Goal: Navigation & Orientation: Find specific page/section

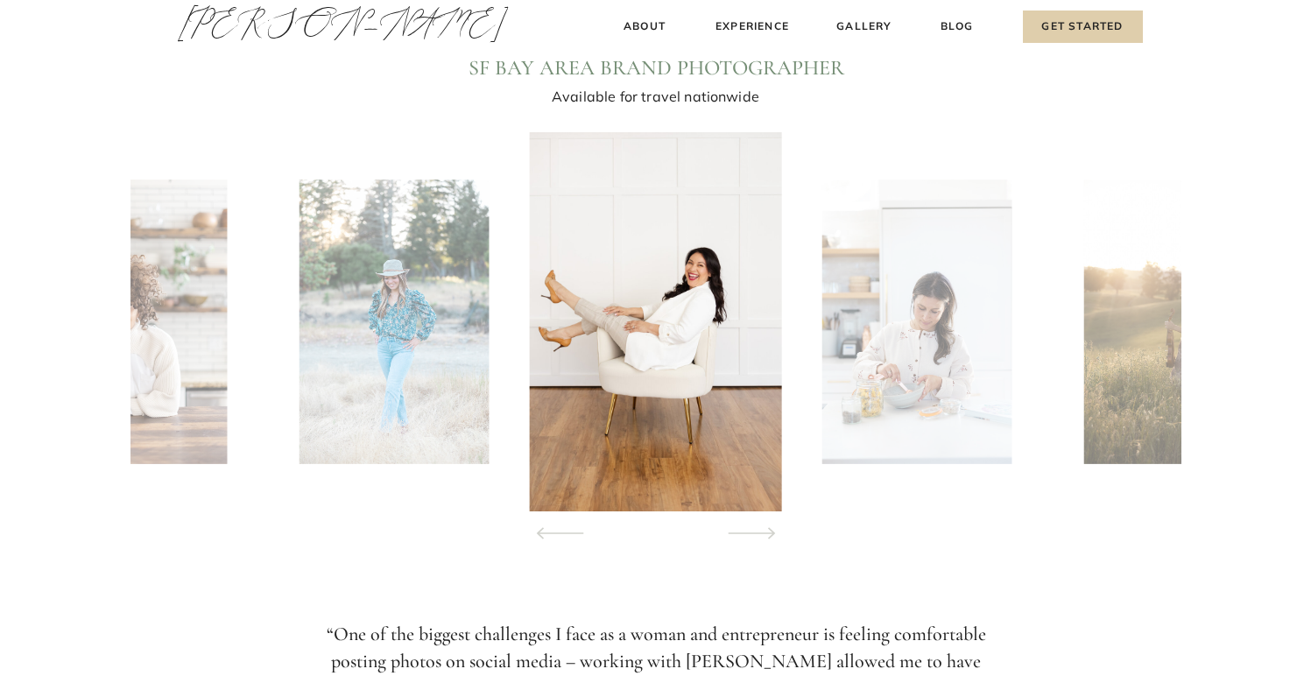
scroll to position [1662, 0]
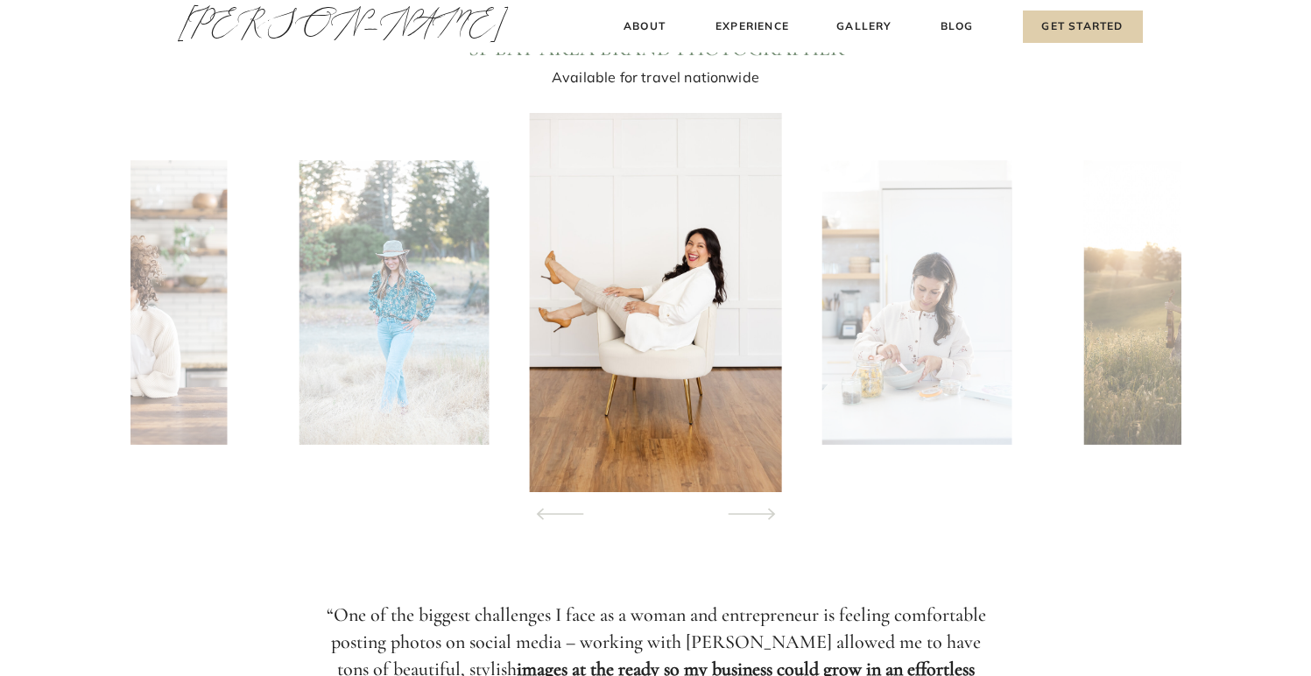
click at [770, 516] on icon at bounding box center [752, 513] width 80 height 61
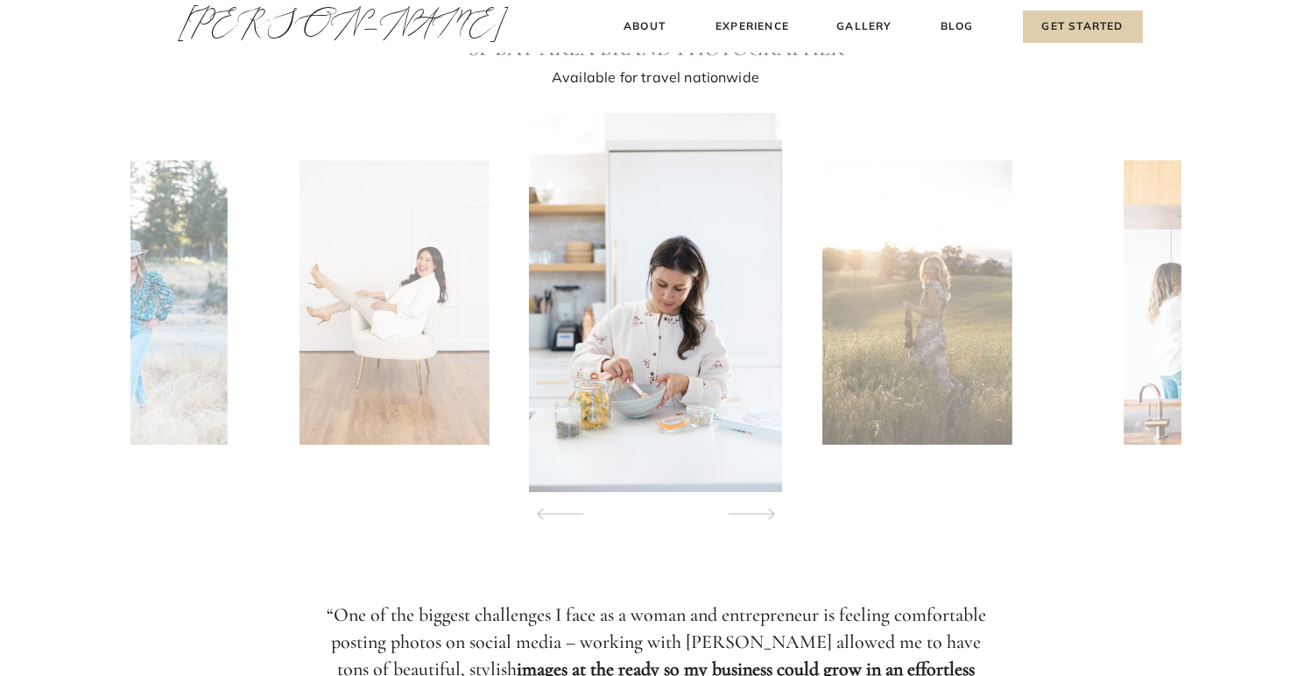
click at [770, 516] on icon at bounding box center [752, 513] width 80 height 61
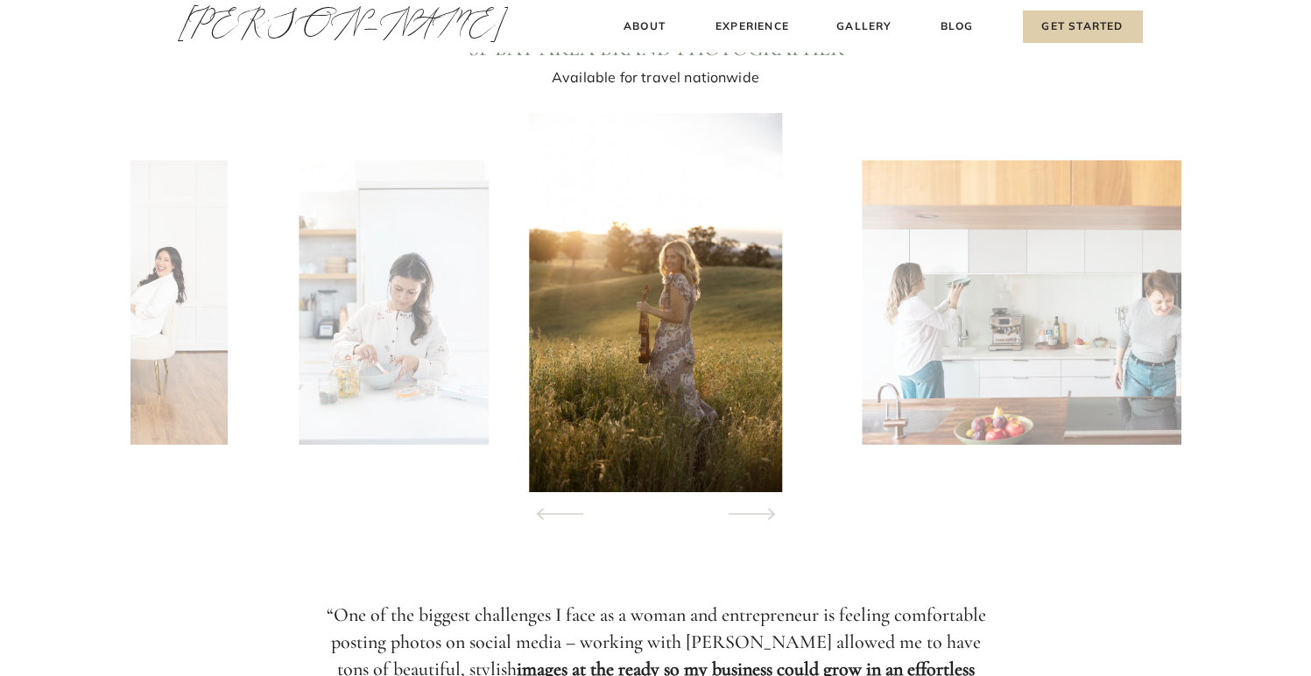
click at [770, 516] on icon at bounding box center [752, 513] width 80 height 61
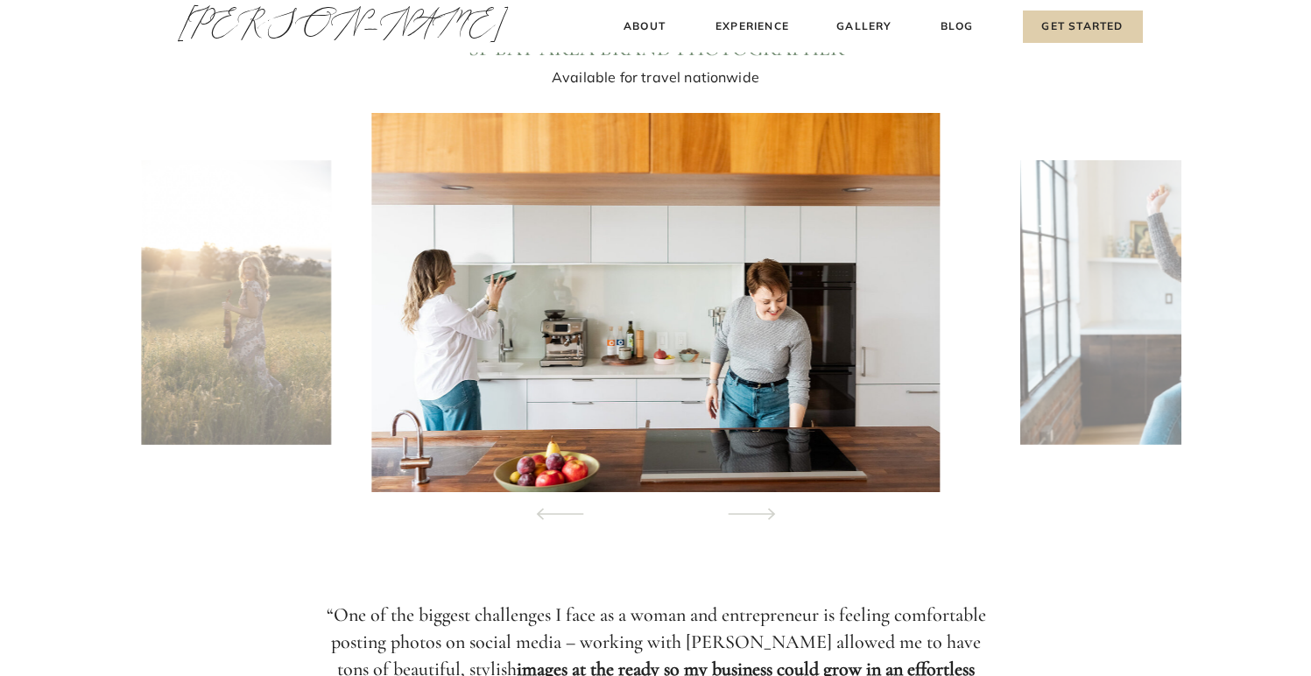
click at [770, 516] on icon at bounding box center [752, 513] width 80 height 61
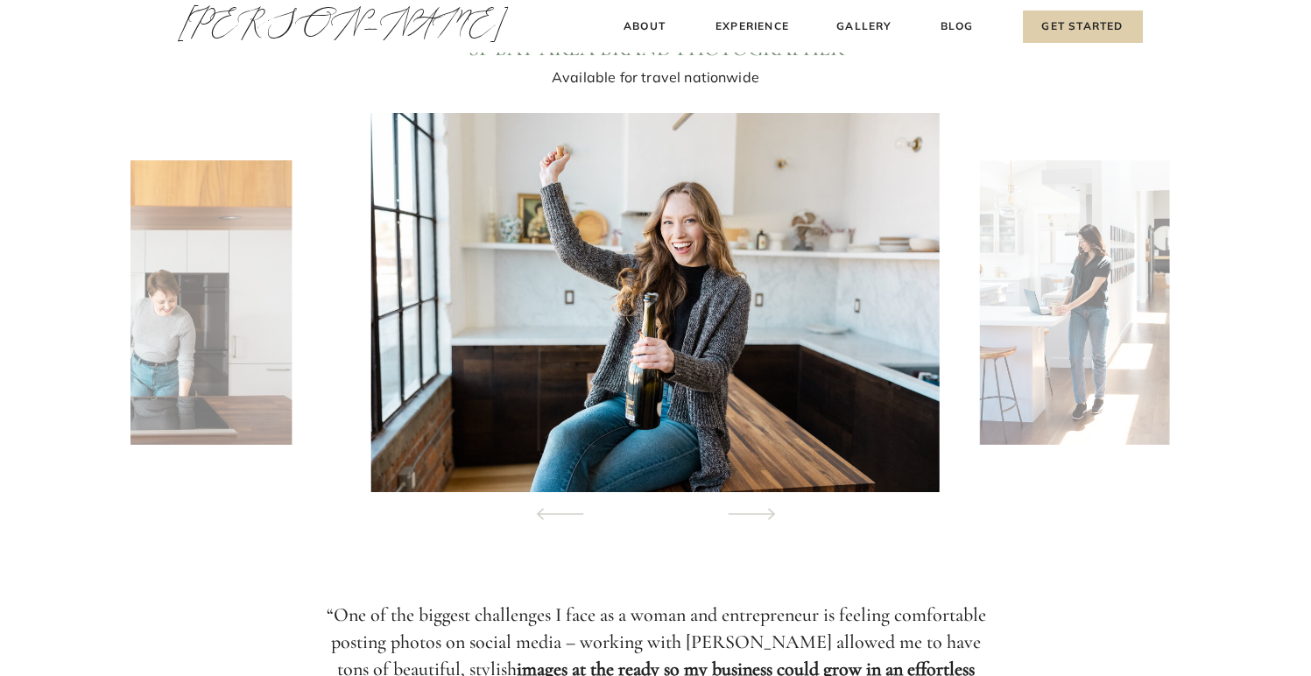
click at [770, 516] on icon at bounding box center [752, 513] width 80 height 61
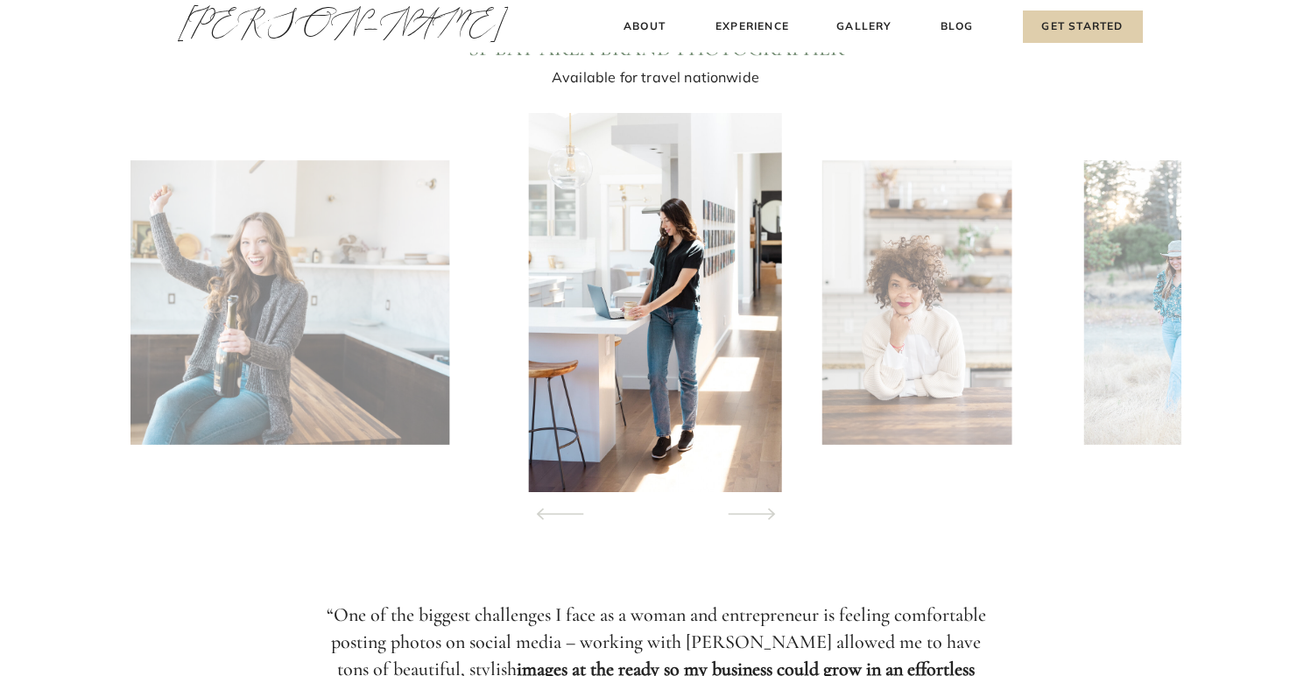
click at [770, 516] on icon at bounding box center [752, 513] width 80 height 61
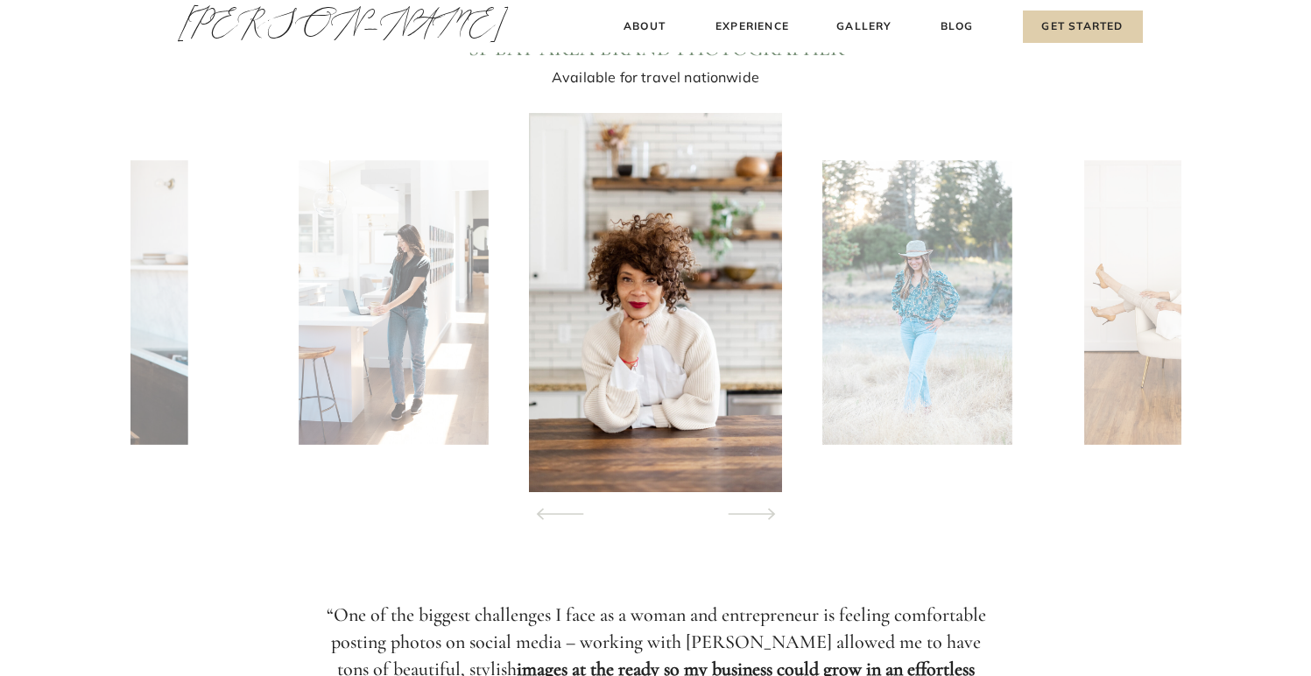
click at [758, 515] on icon at bounding box center [752, 513] width 80 height 61
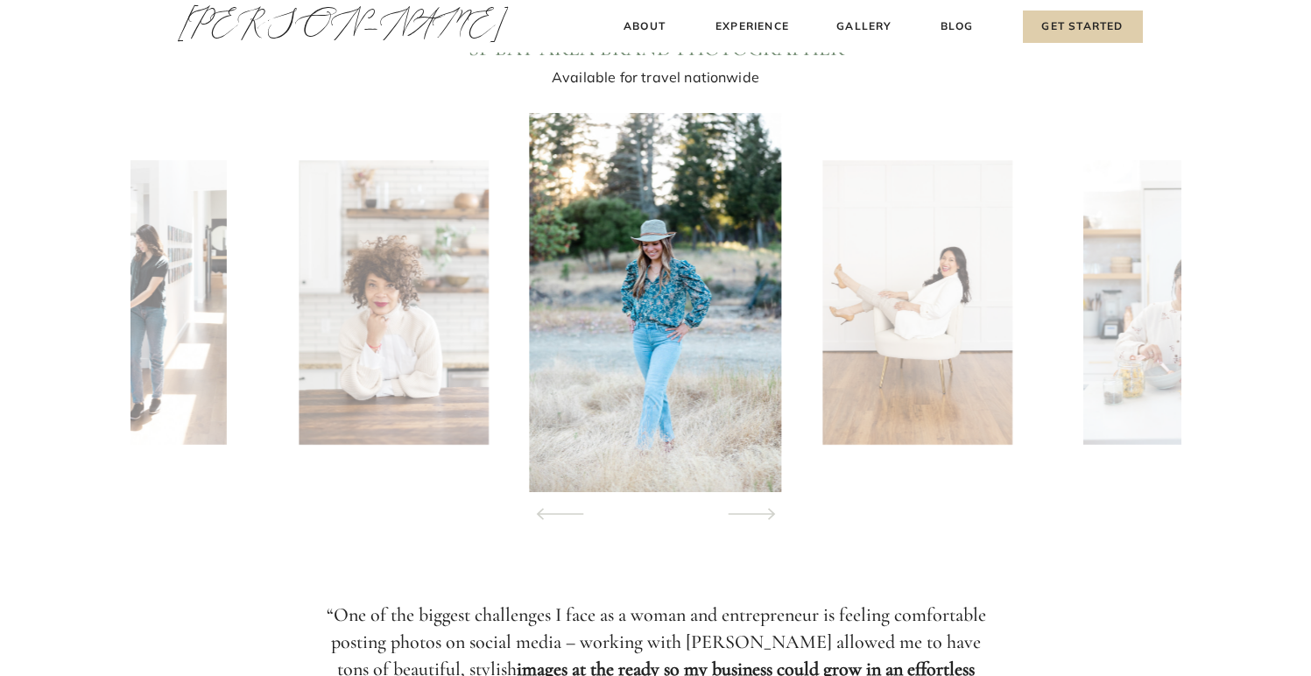
click at [758, 515] on icon at bounding box center [752, 513] width 80 height 61
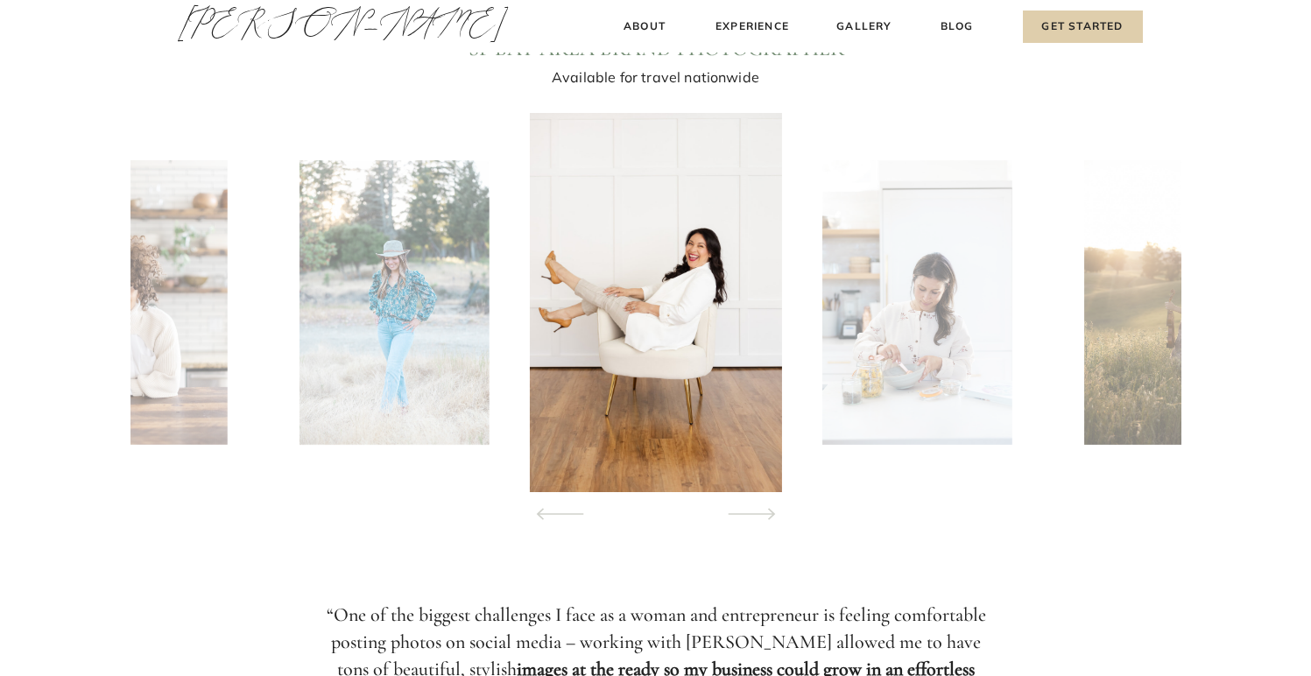
click at [758, 515] on icon at bounding box center [752, 513] width 80 height 61
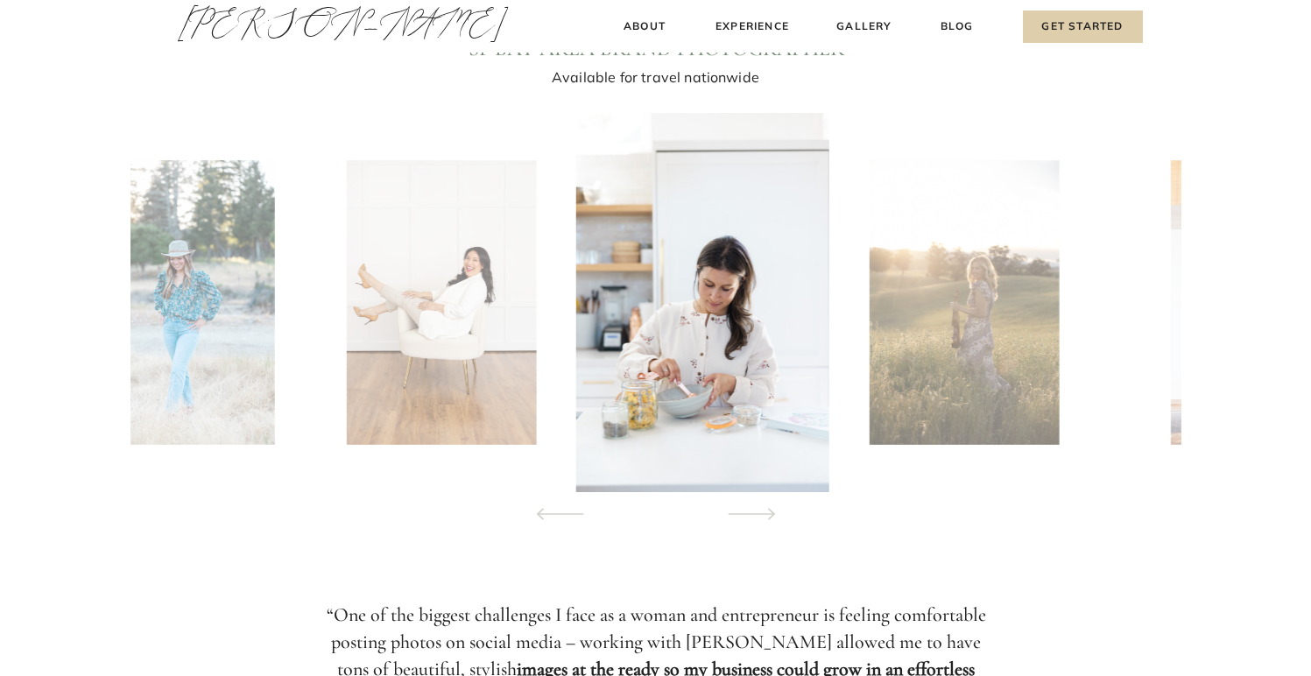
click at [758, 515] on icon at bounding box center [752, 513] width 80 height 61
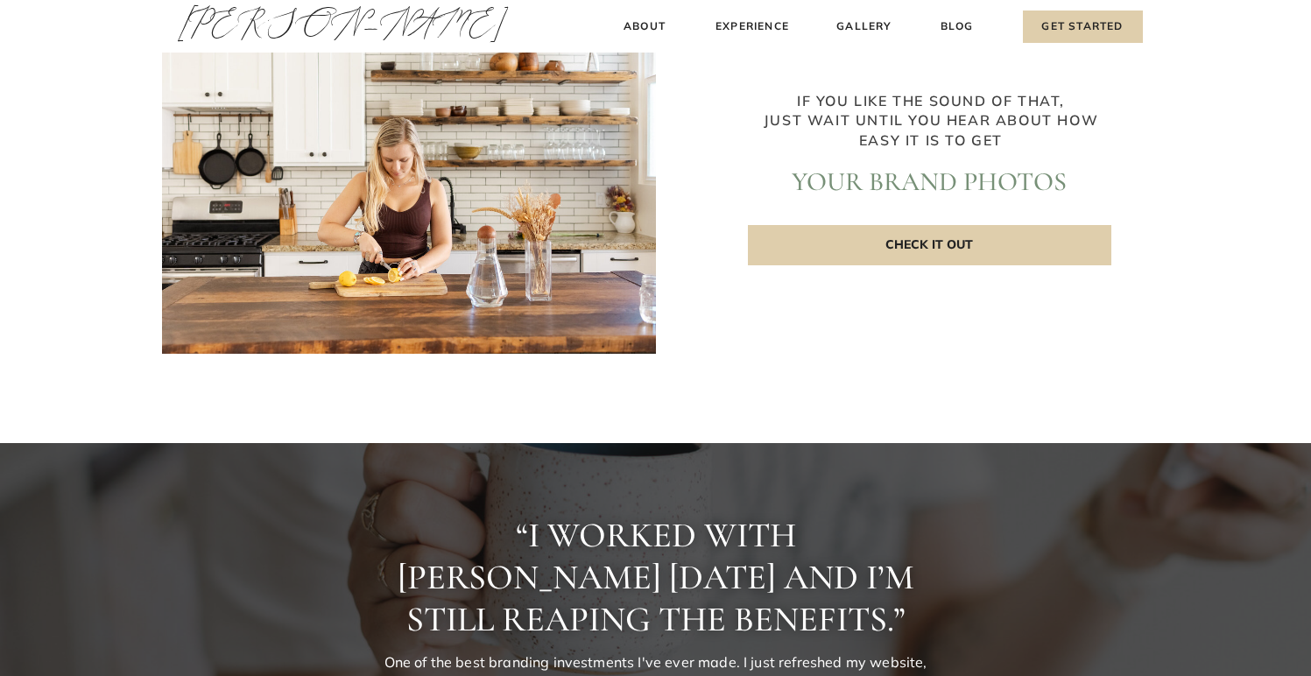
scroll to position [3866, 0]
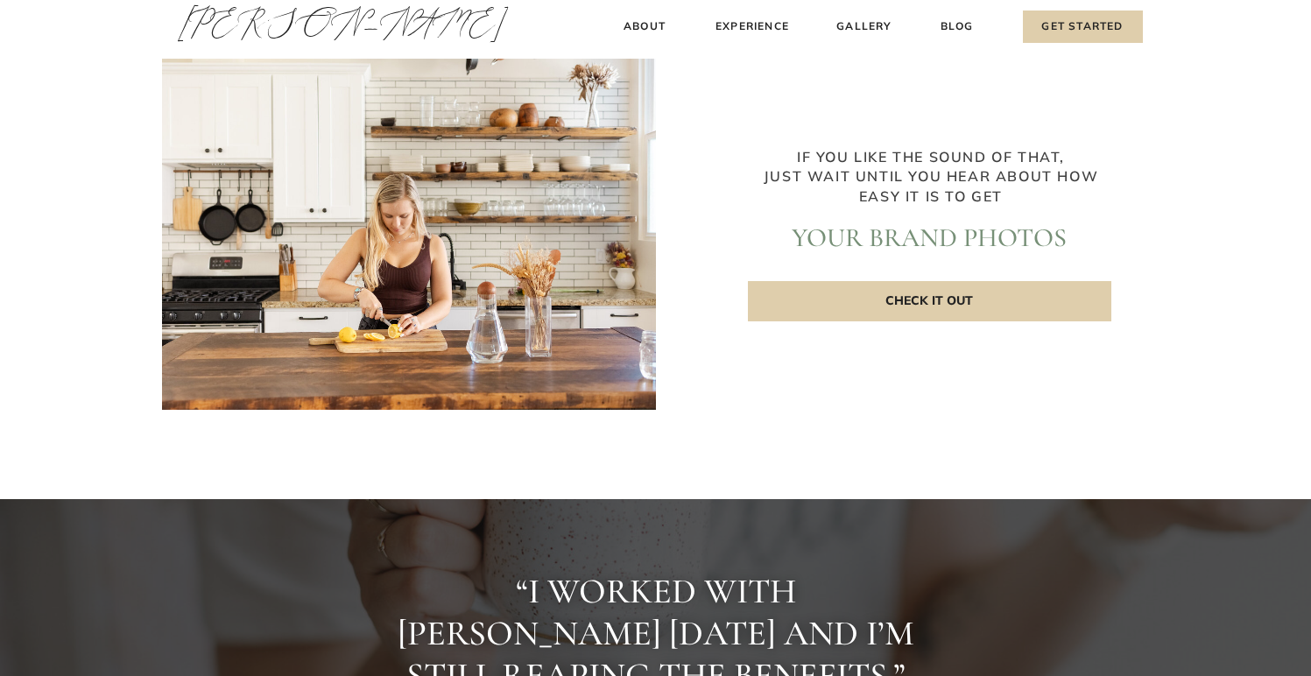
click at [970, 298] on p "Check it out" at bounding box center [929, 301] width 363 height 40
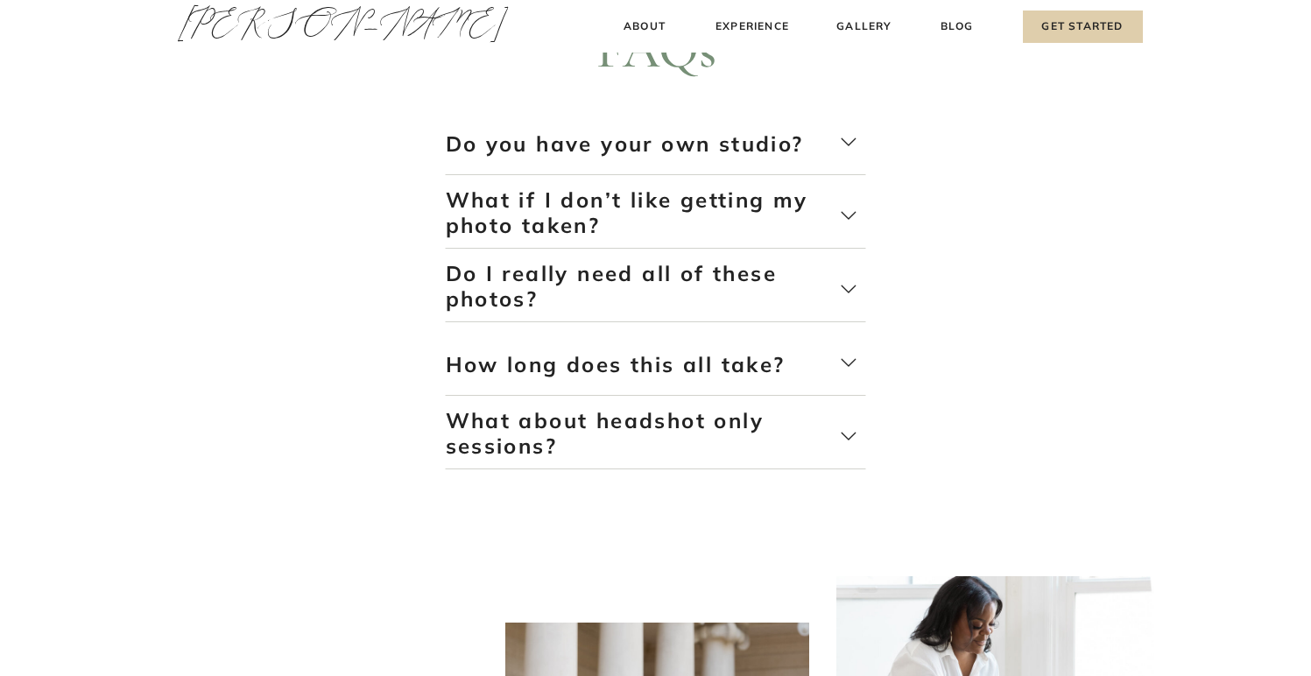
scroll to position [3815, 0]
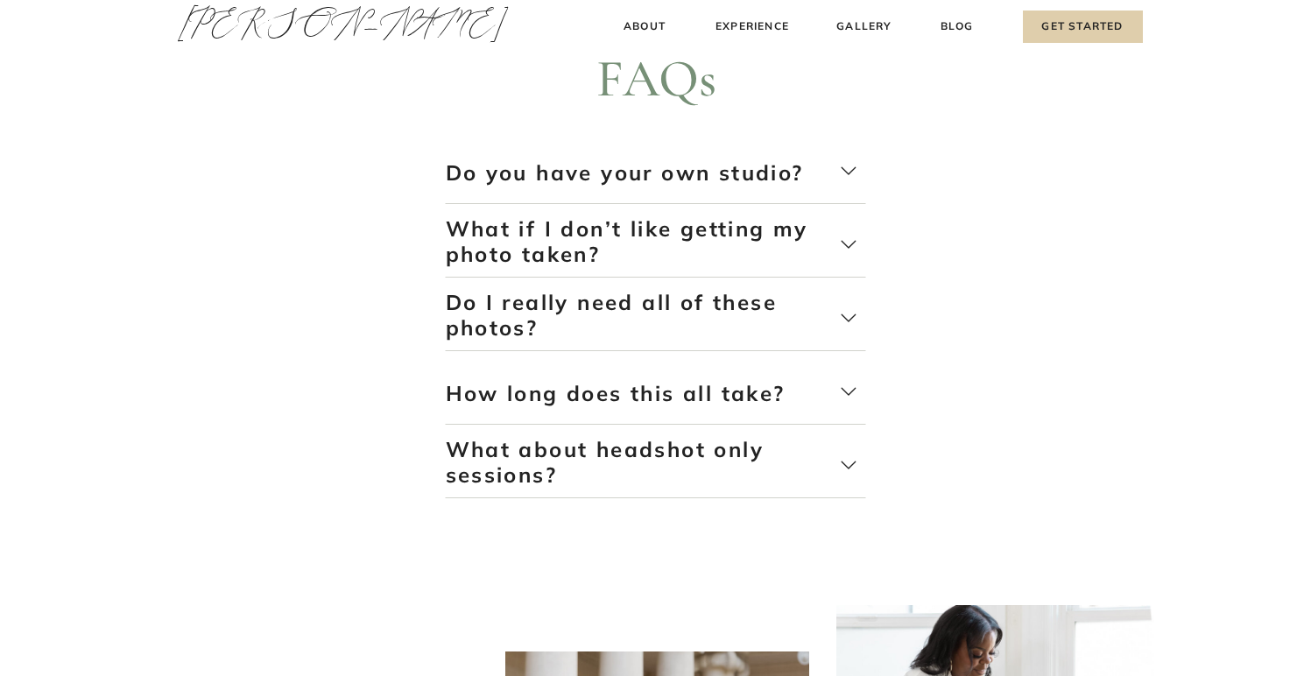
click at [848, 173] on icon at bounding box center [848, 171] width 15 height 8
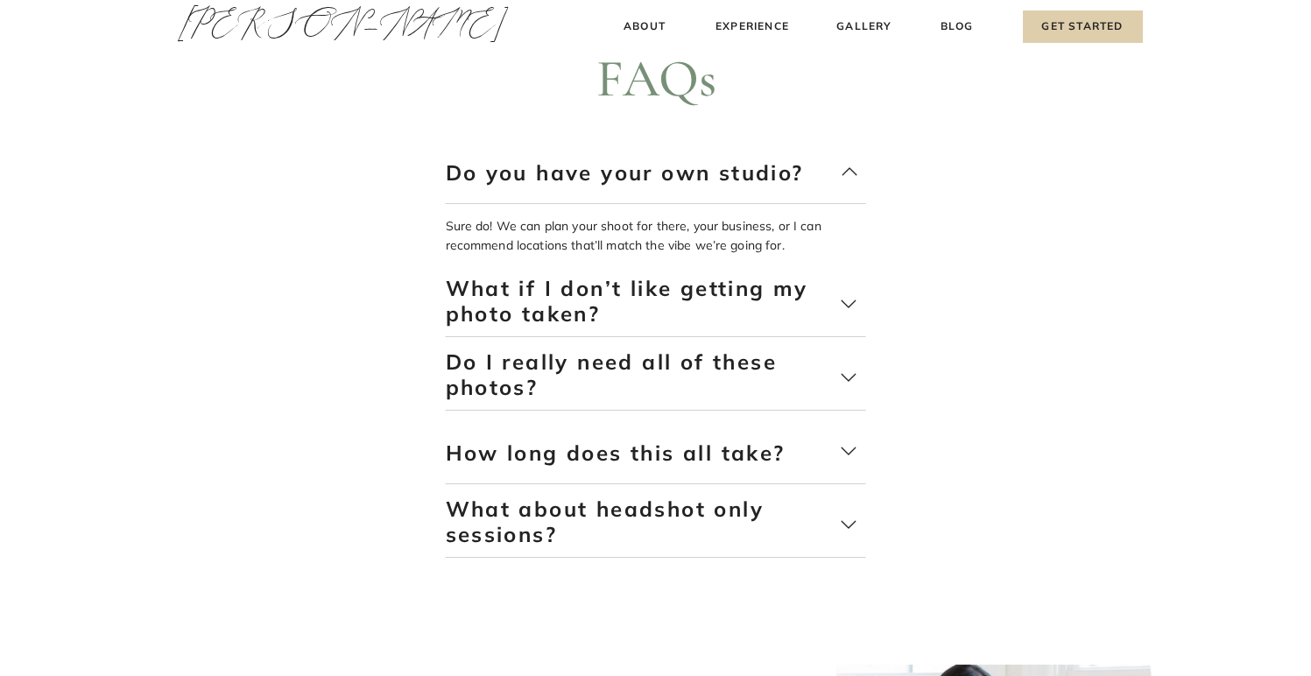
click at [840, 303] on icon at bounding box center [849, 304] width 18 height 18
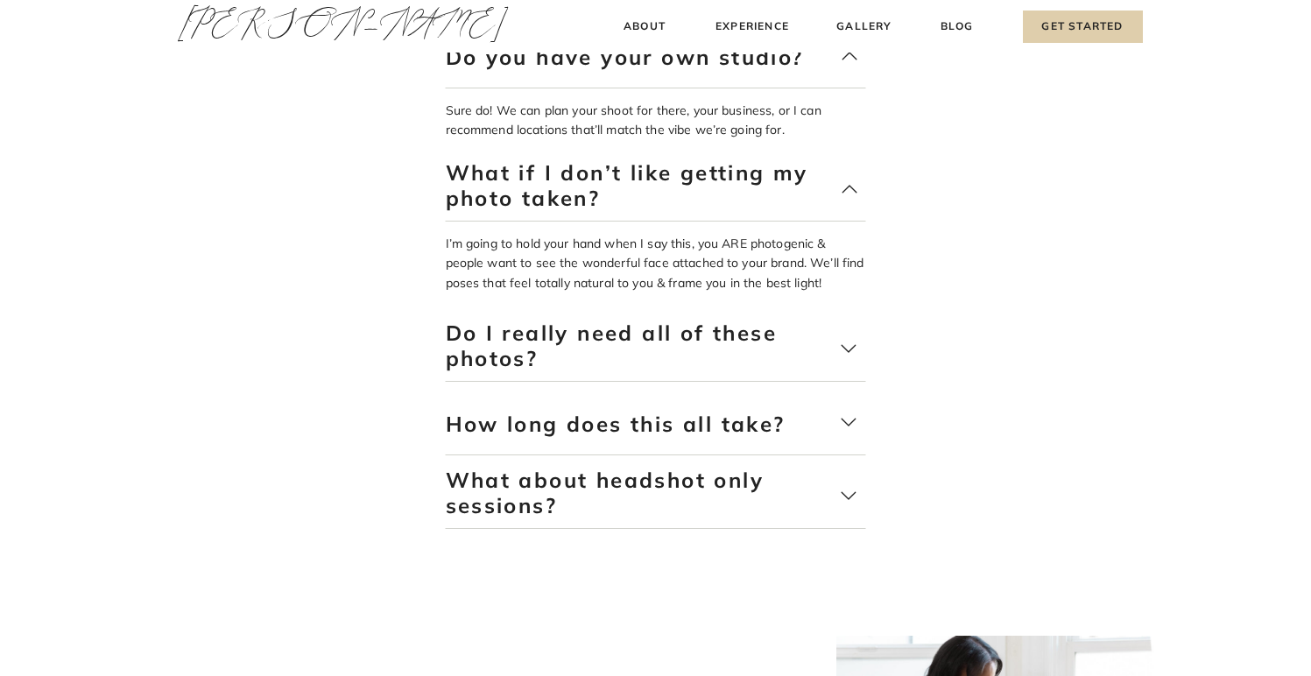
scroll to position [3934, 0]
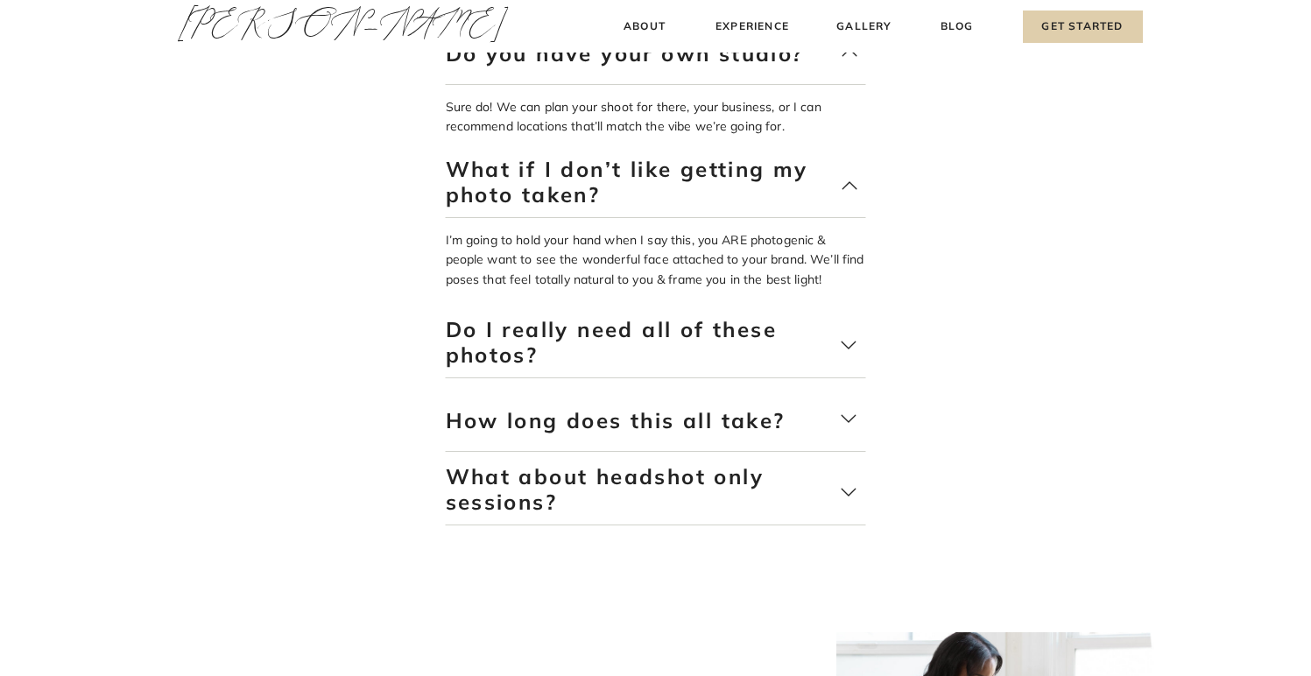
click at [855, 347] on icon at bounding box center [849, 345] width 18 height 18
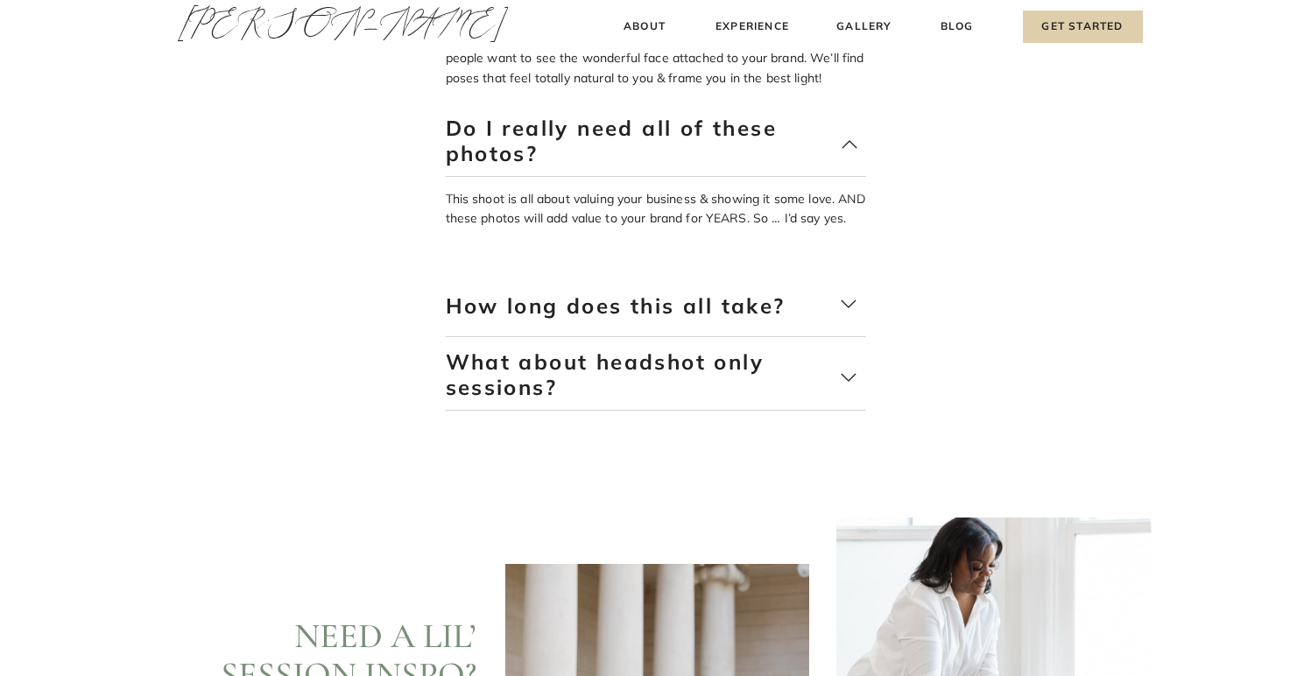
scroll to position [4141, 0]
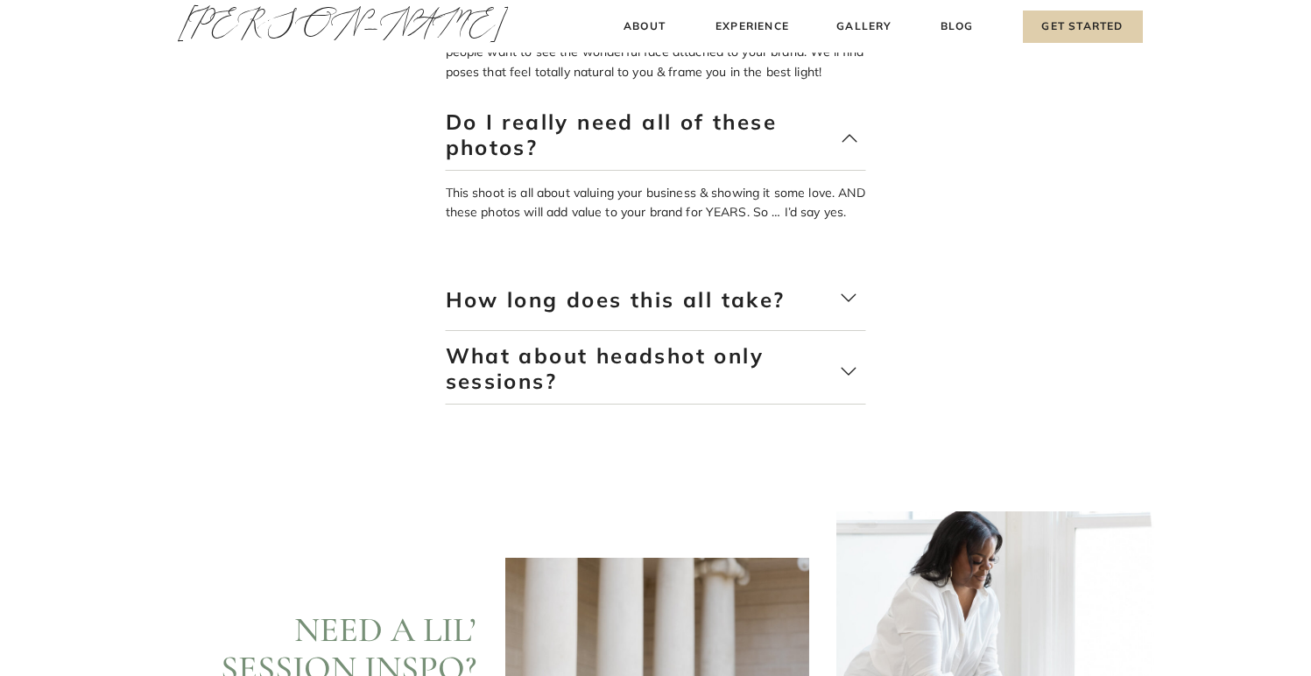
click at [851, 293] on icon at bounding box center [849, 298] width 18 height 18
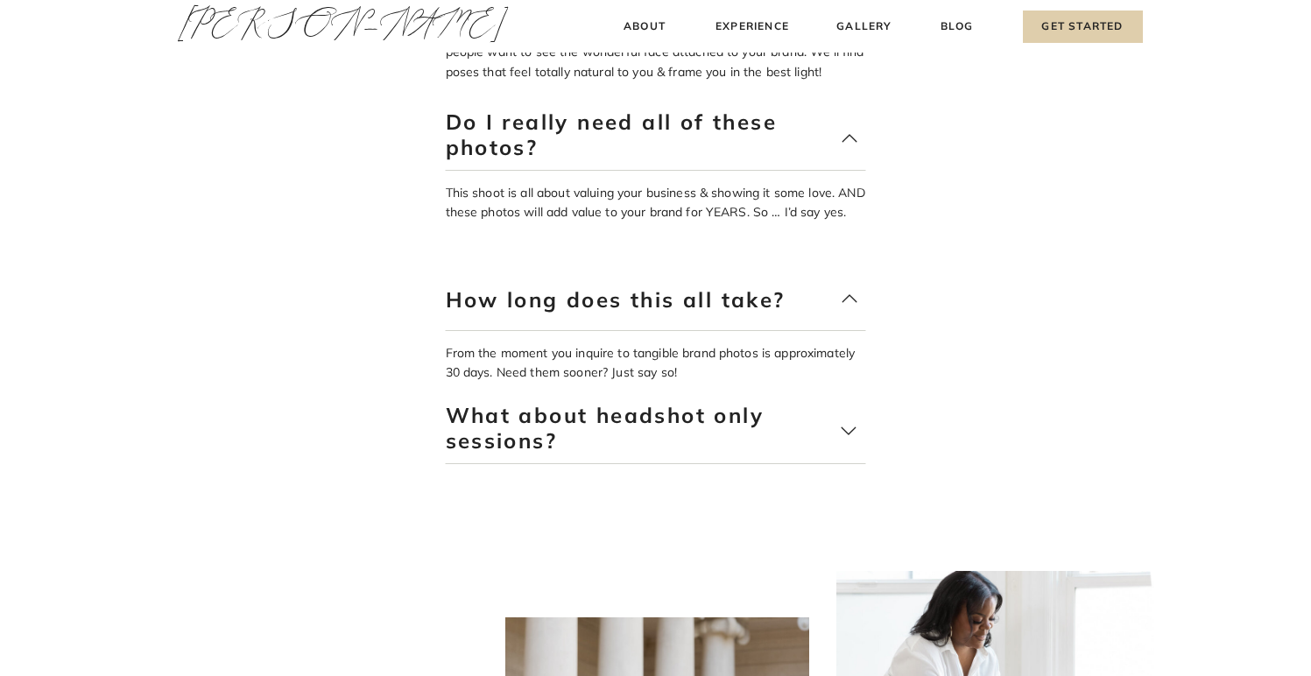
click at [852, 433] on icon at bounding box center [849, 431] width 18 height 18
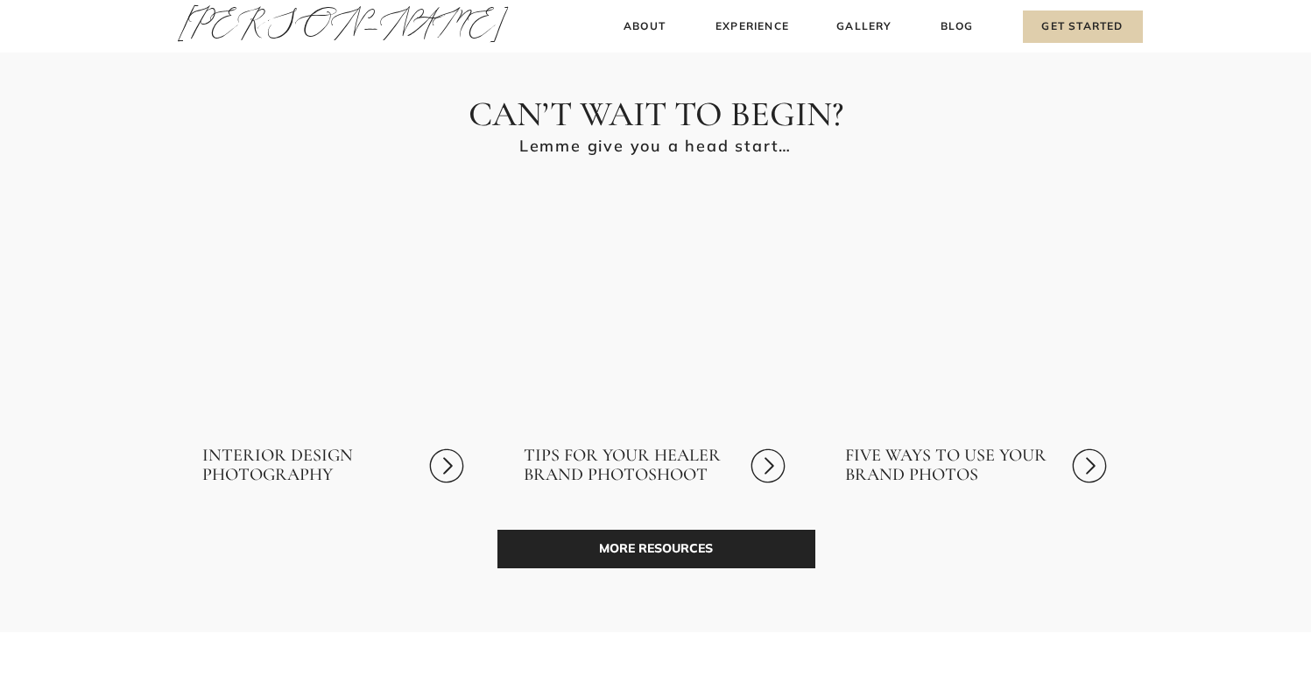
scroll to position [5283, 0]
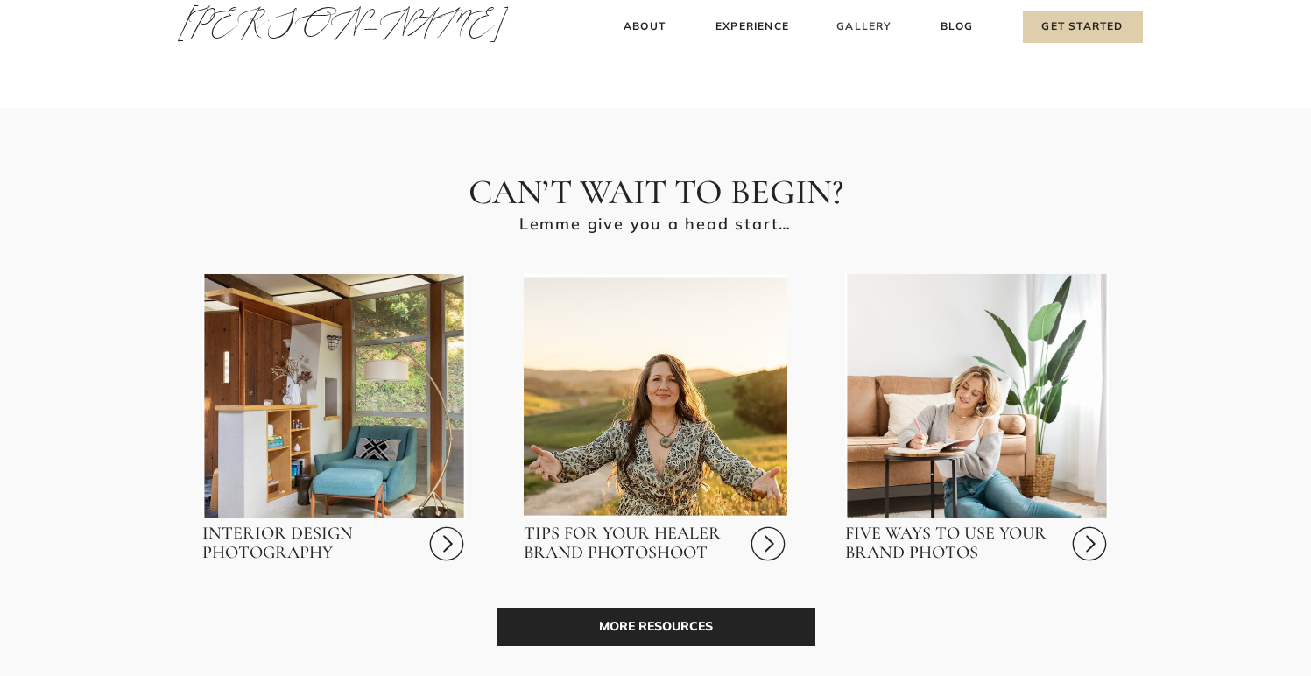
click at [868, 23] on h3 "Gallery" at bounding box center [864, 27] width 59 height 18
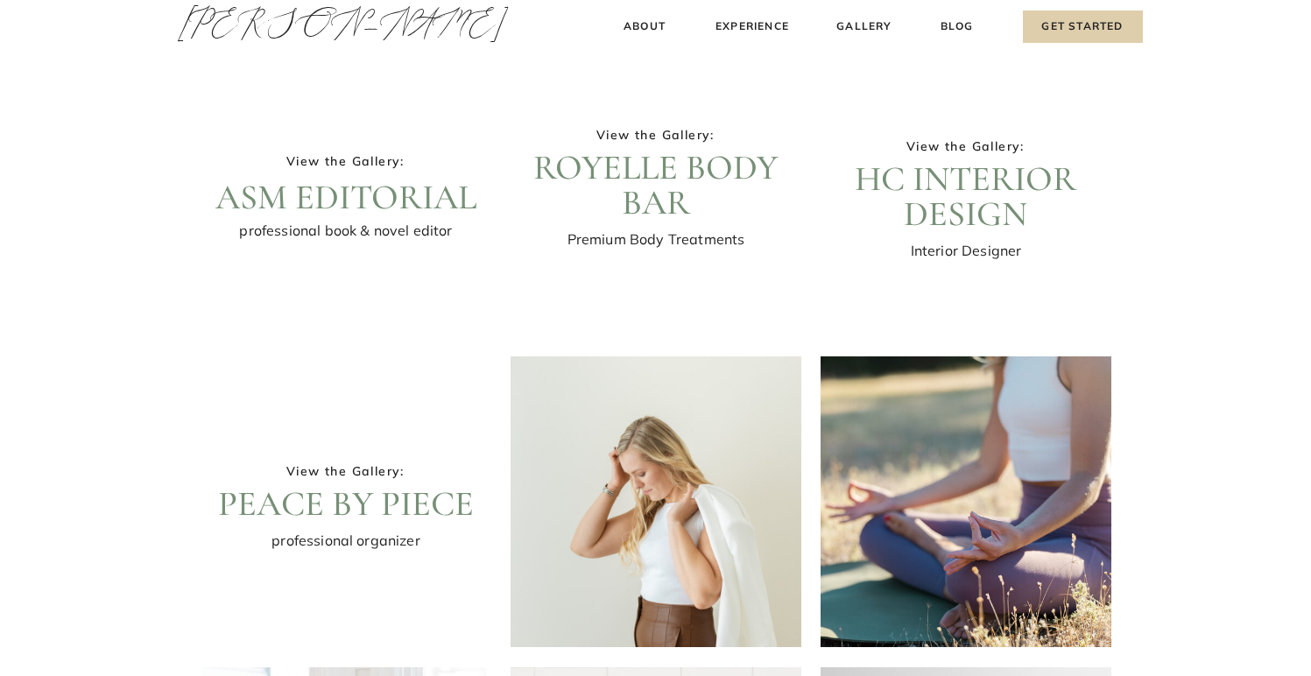
scroll to position [81, 0]
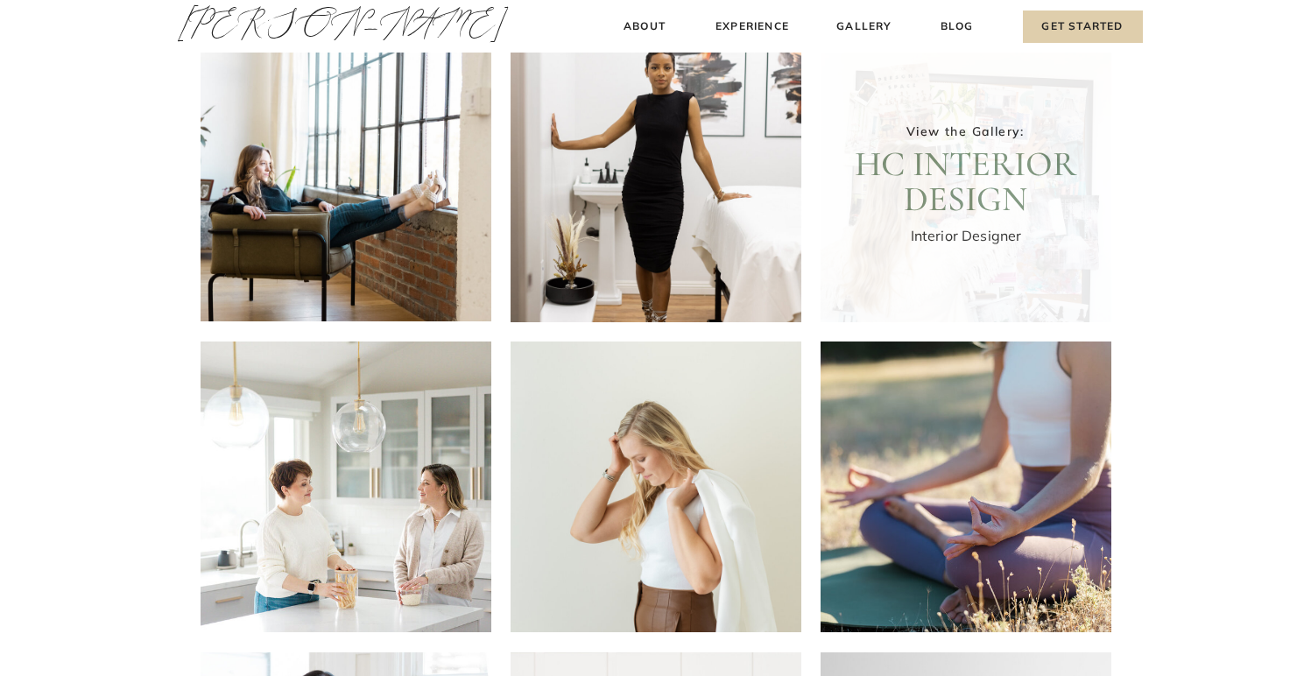
click at [1079, 174] on div at bounding box center [966, 177] width 291 height 291
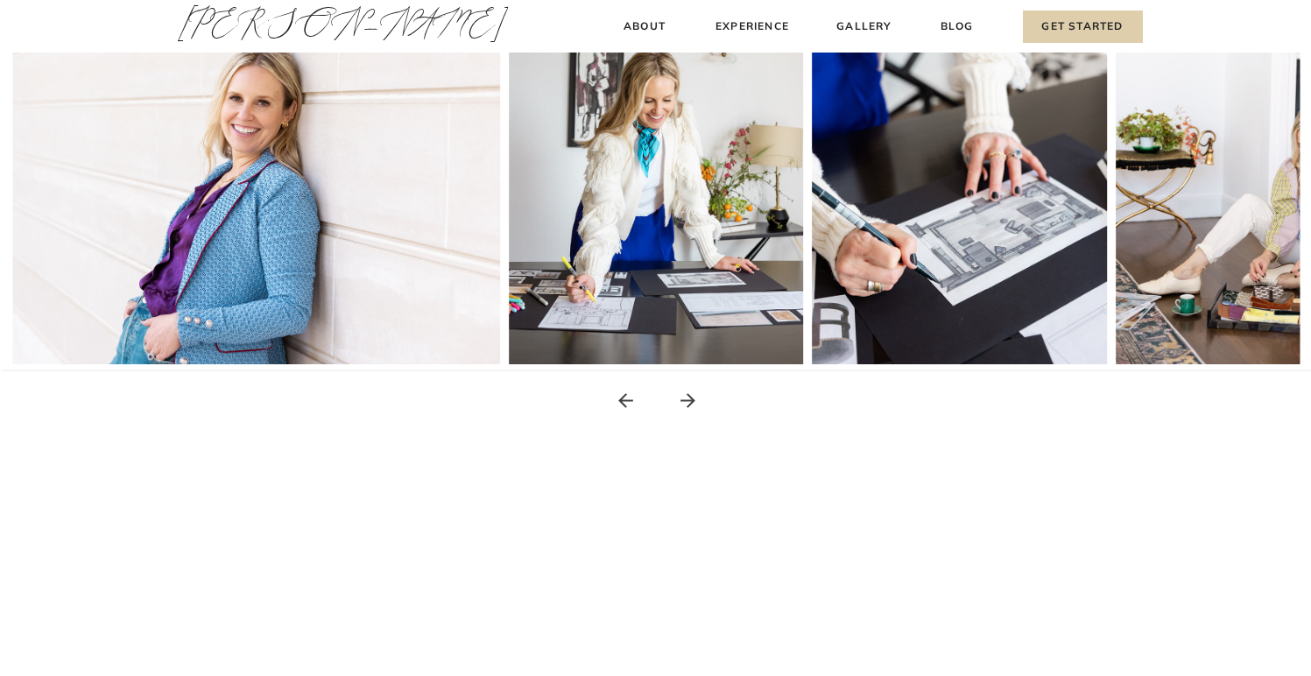
scroll to position [458, 0]
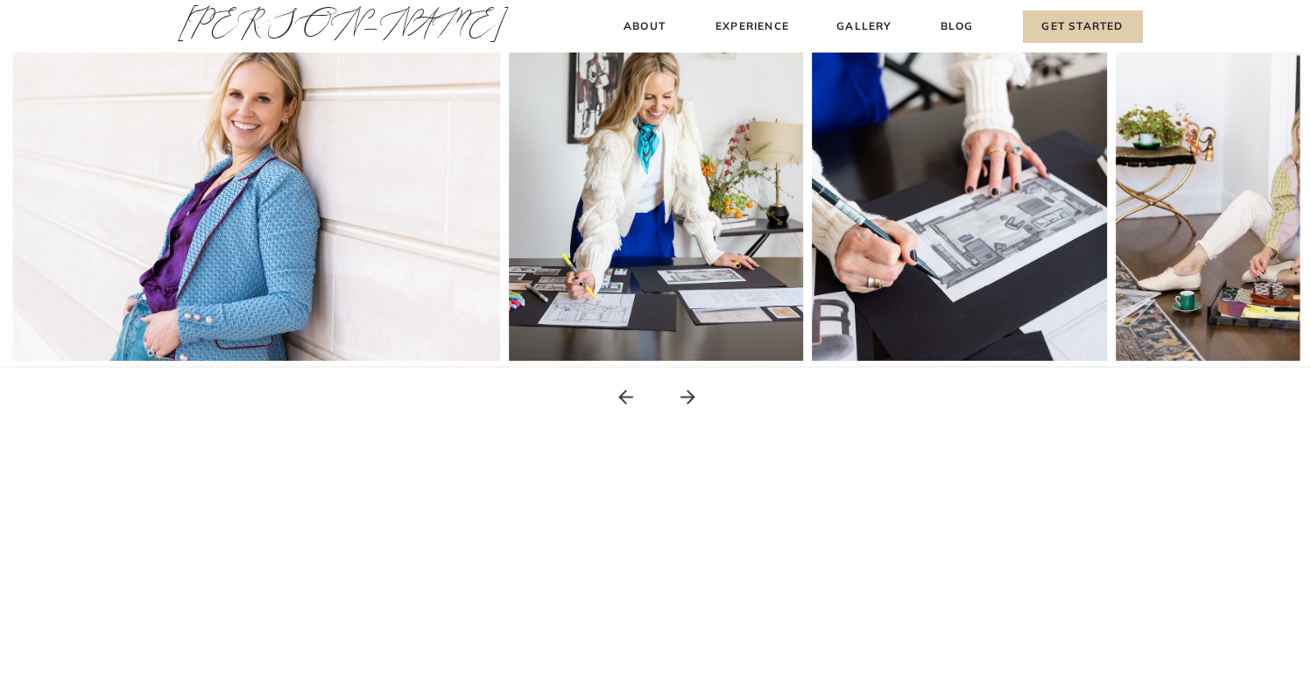
click at [685, 401] on icon at bounding box center [688, 397] width 22 height 22
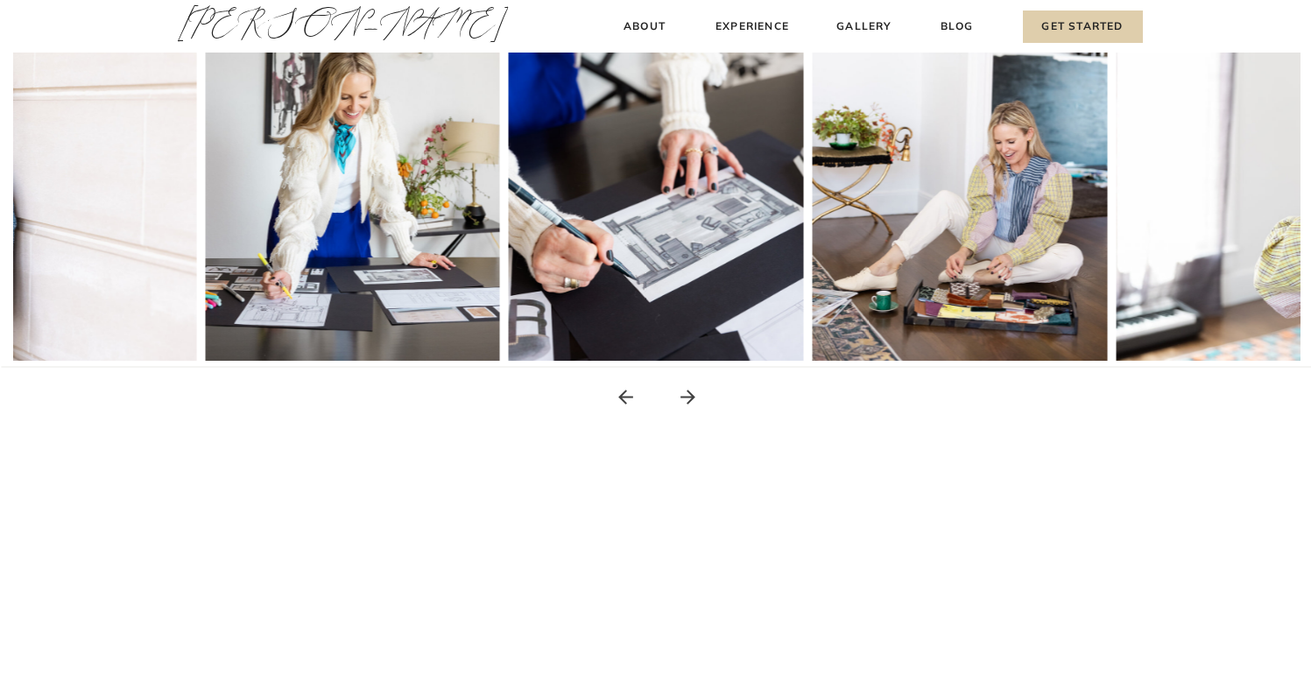
click at [685, 401] on icon at bounding box center [688, 397] width 22 height 22
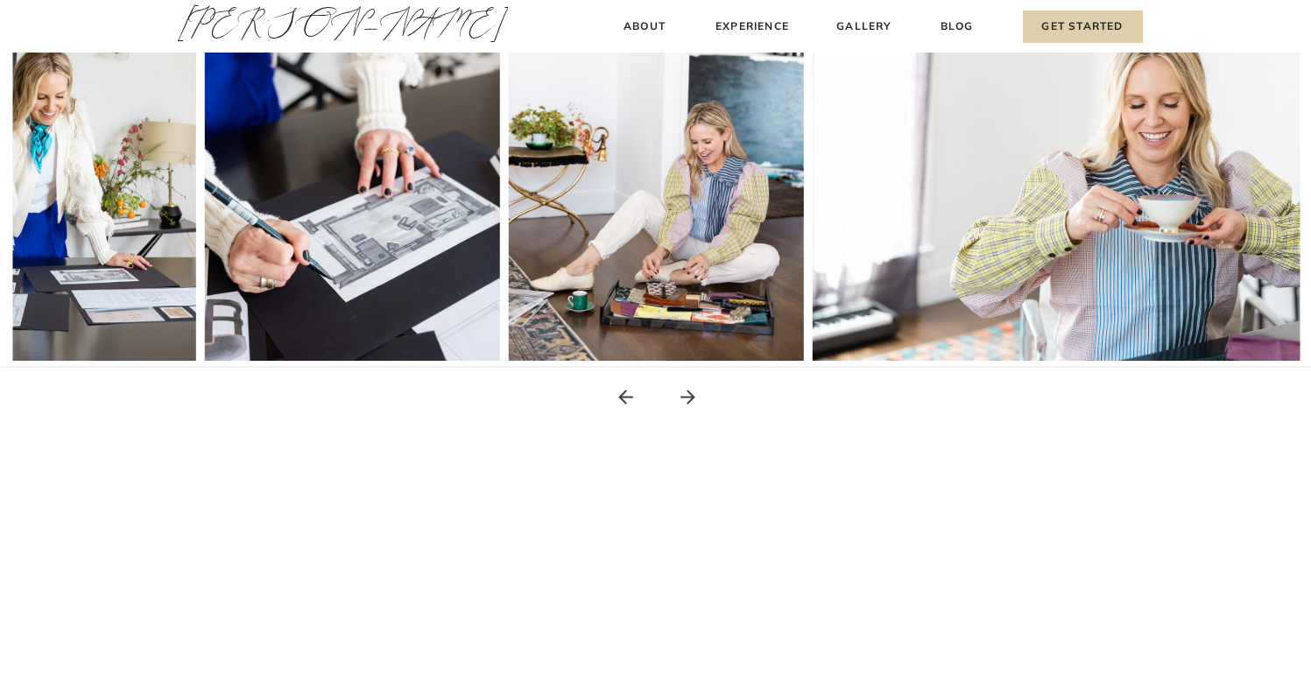
click at [685, 401] on icon at bounding box center [688, 397] width 22 height 22
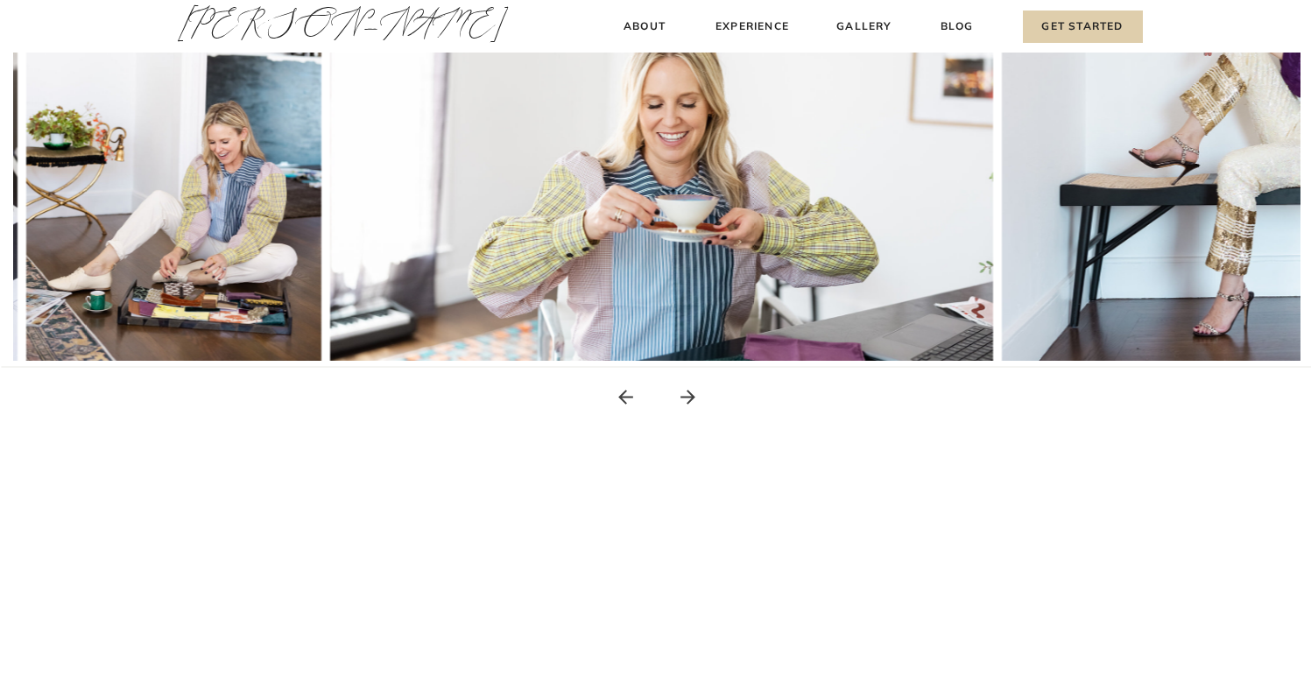
click at [685, 401] on icon at bounding box center [688, 397] width 22 height 22
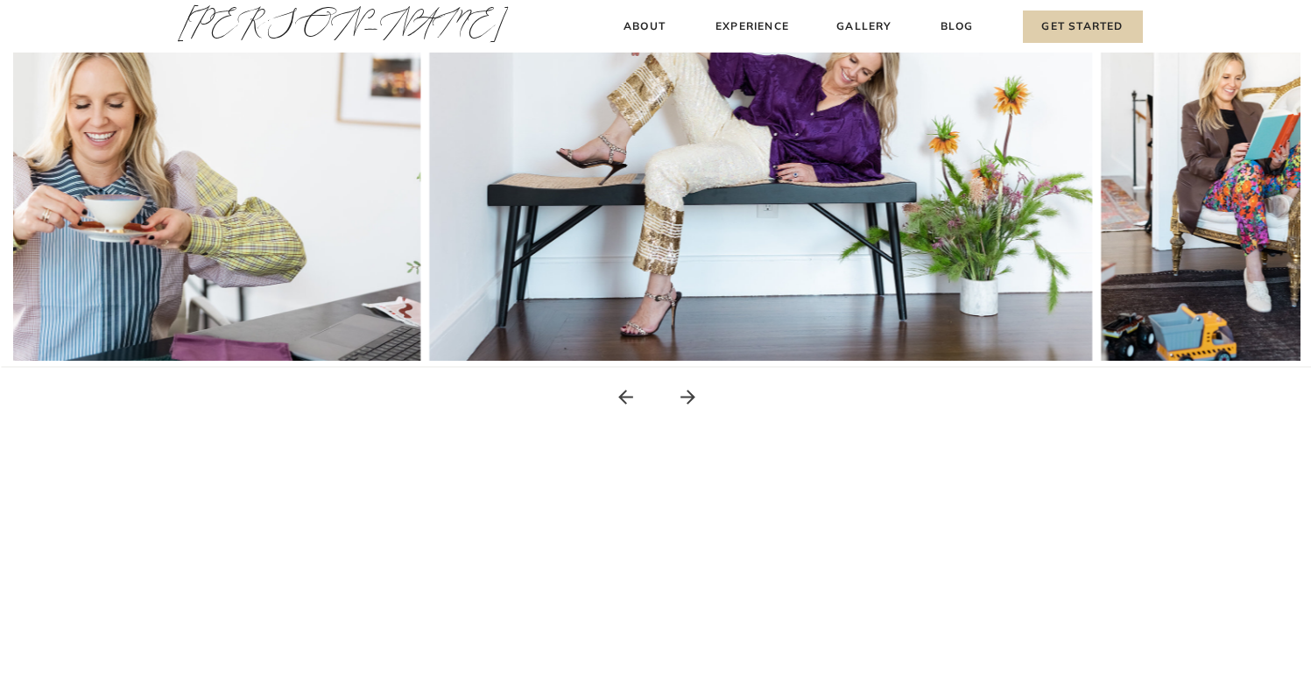
click at [685, 401] on icon at bounding box center [688, 397] width 22 height 22
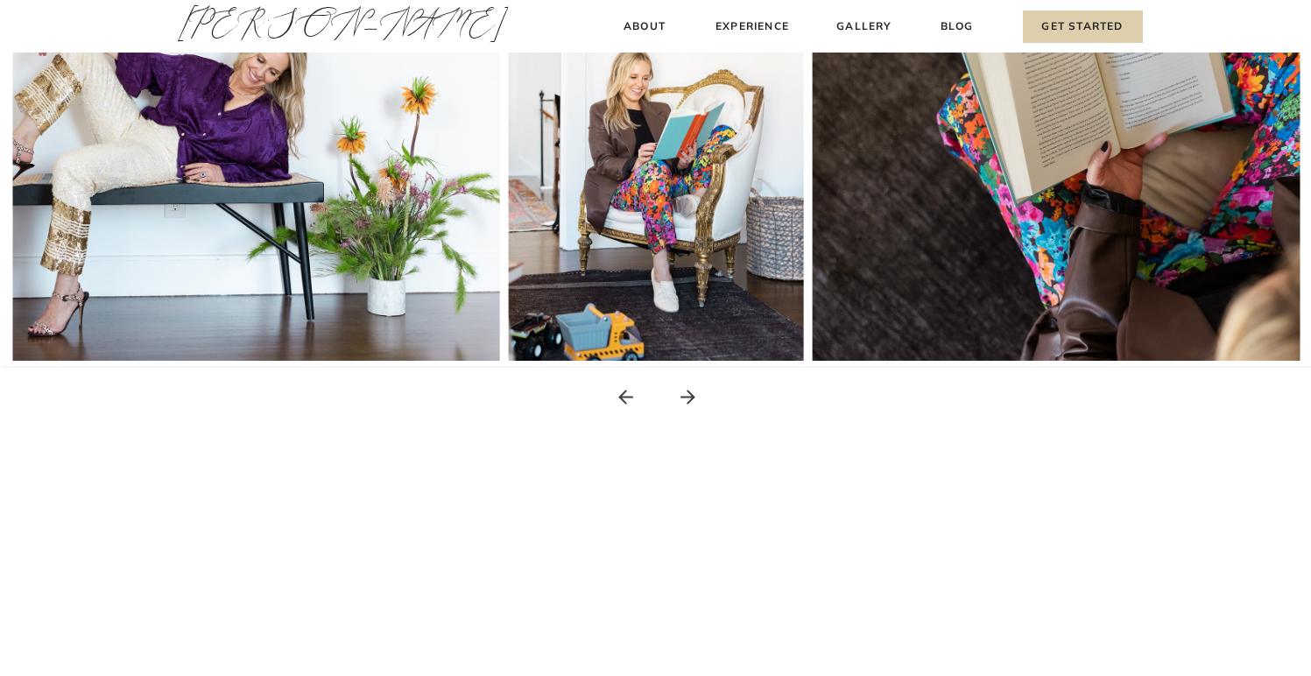
click at [685, 401] on icon at bounding box center [688, 397] width 22 height 22
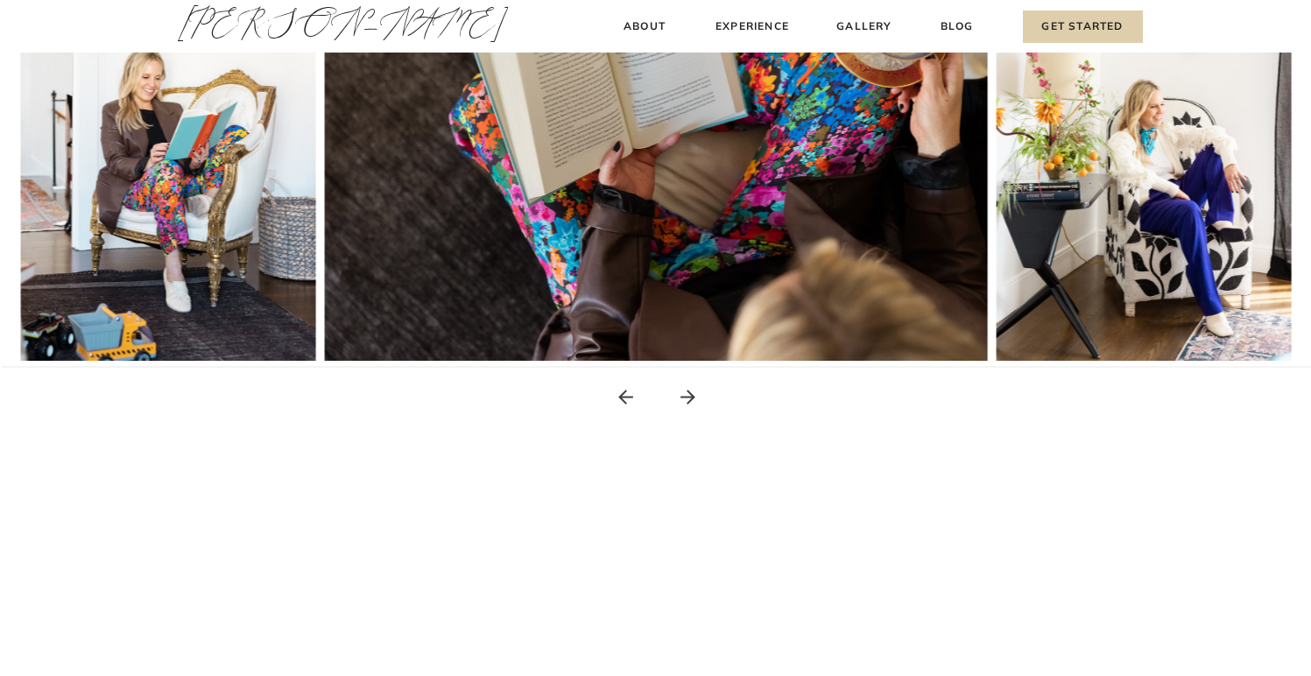
click at [685, 401] on icon at bounding box center [688, 397] width 22 height 22
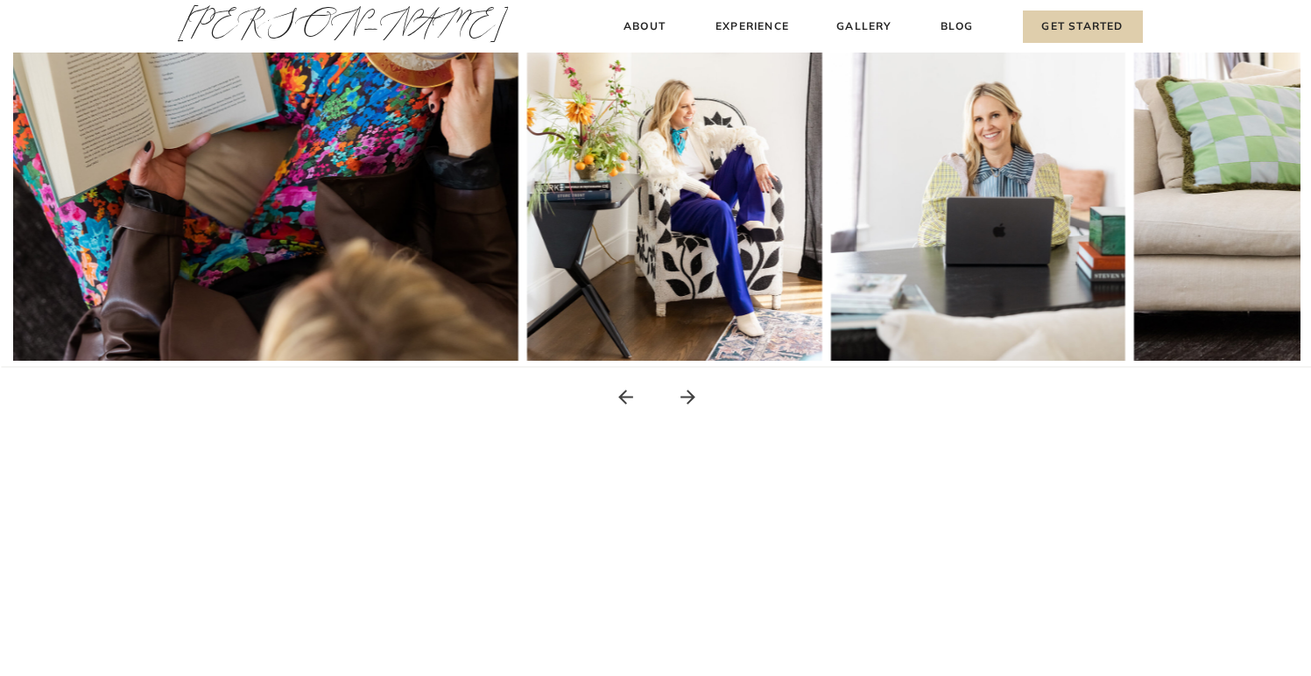
click at [685, 401] on icon at bounding box center [688, 397] width 22 height 22
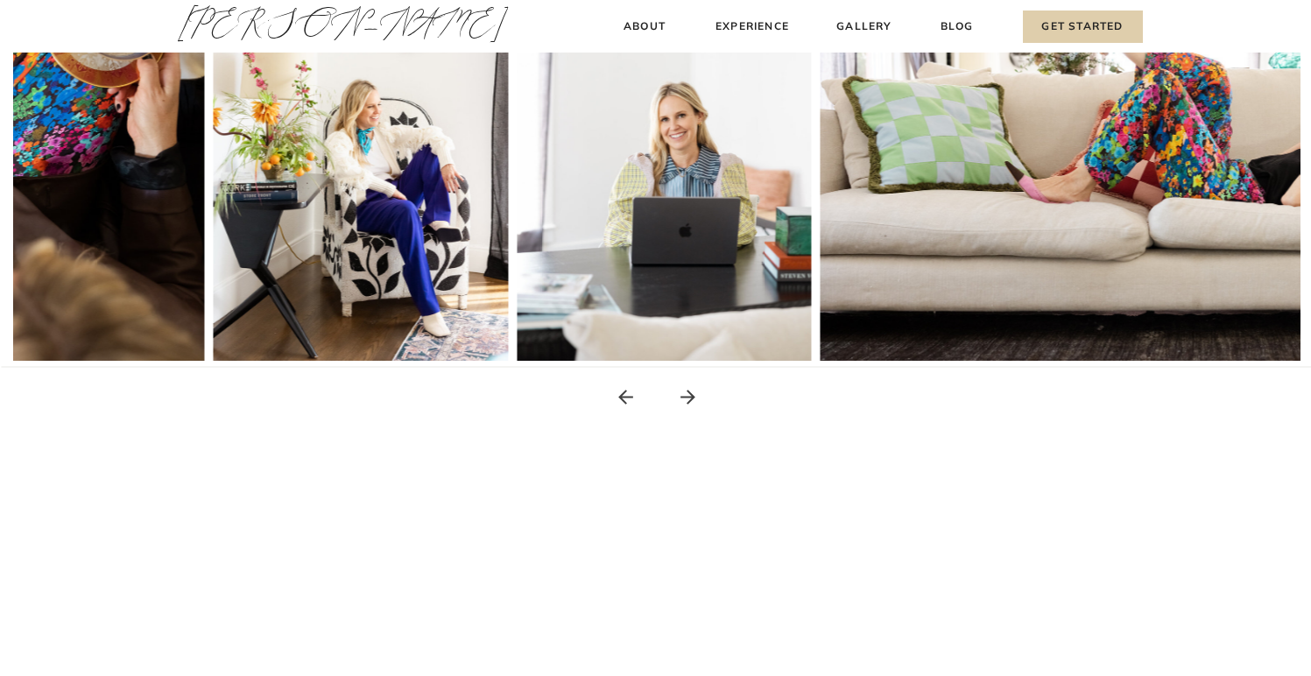
click at [685, 401] on icon at bounding box center [688, 397] width 22 height 22
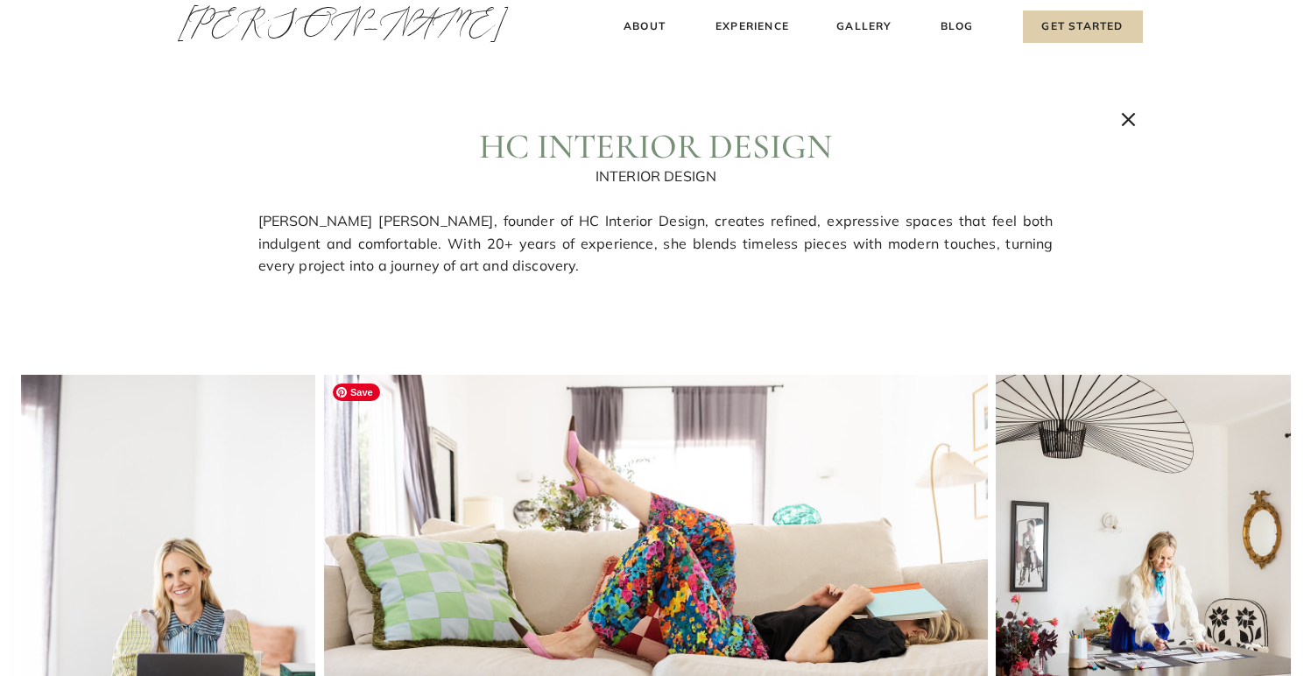
scroll to position [0, 0]
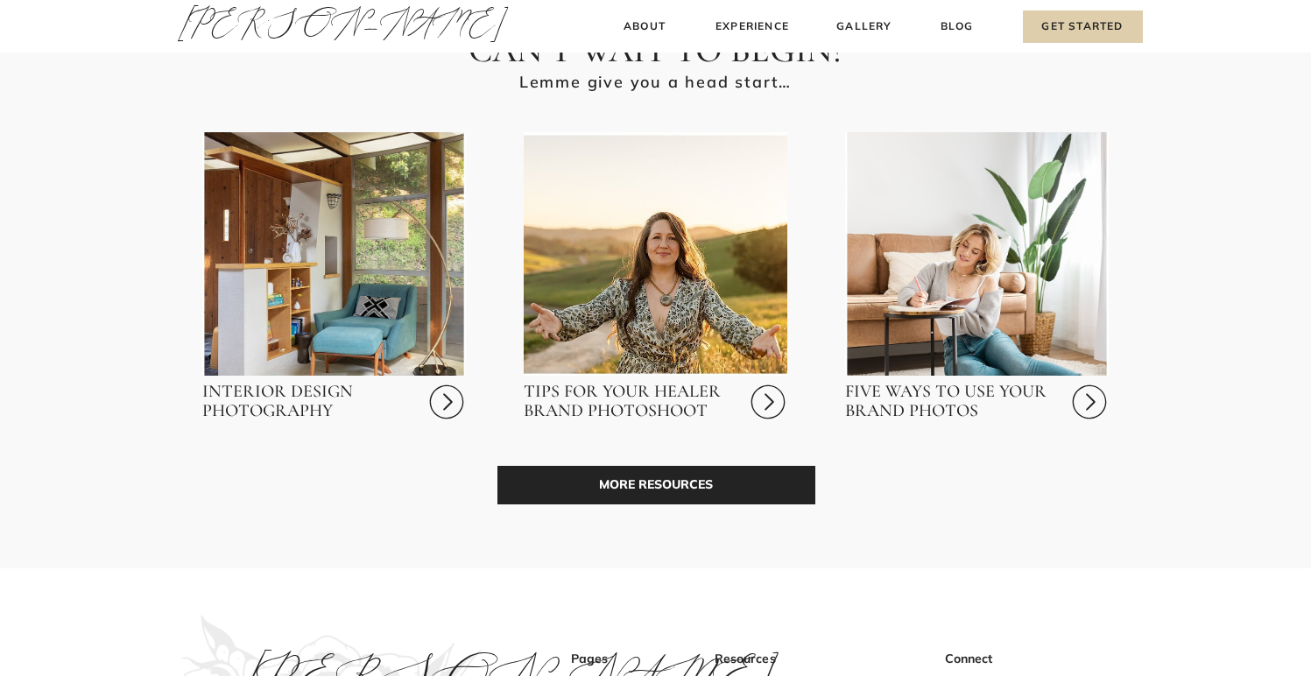
scroll to position [4846, 0]
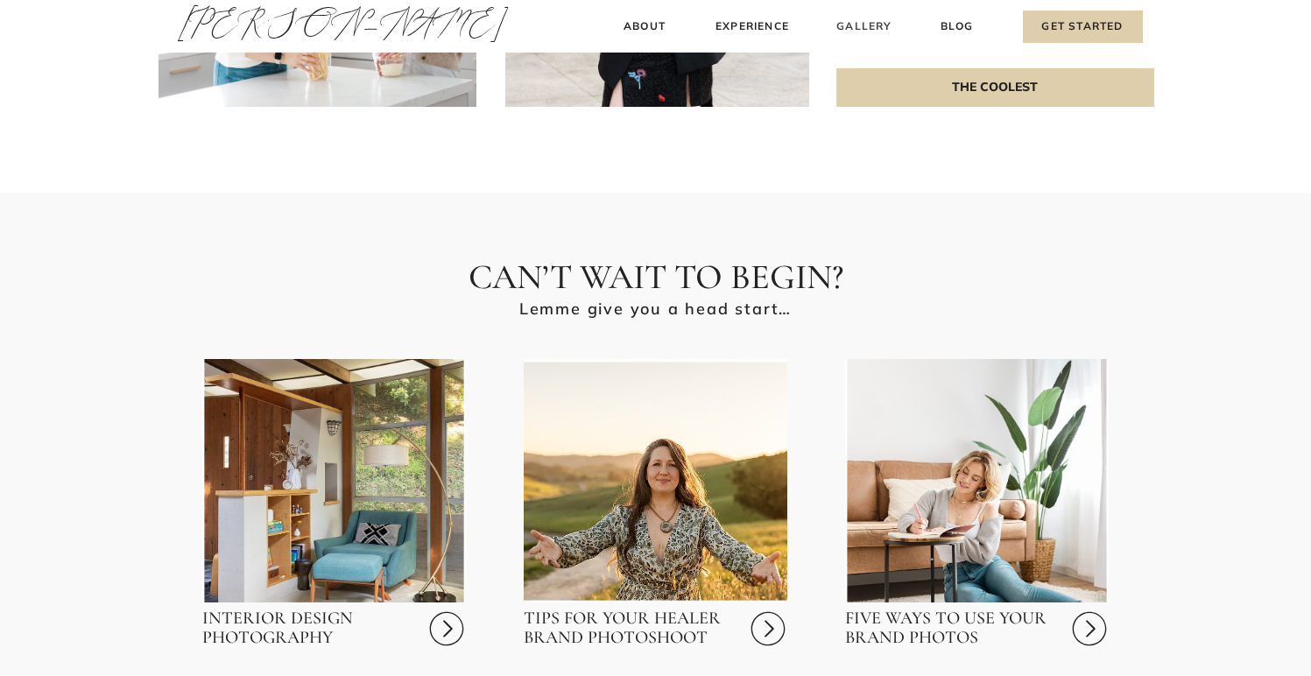
click at [860, 31] on h3 "Gallery" at bounding box center [864, 27] width 59 height 18
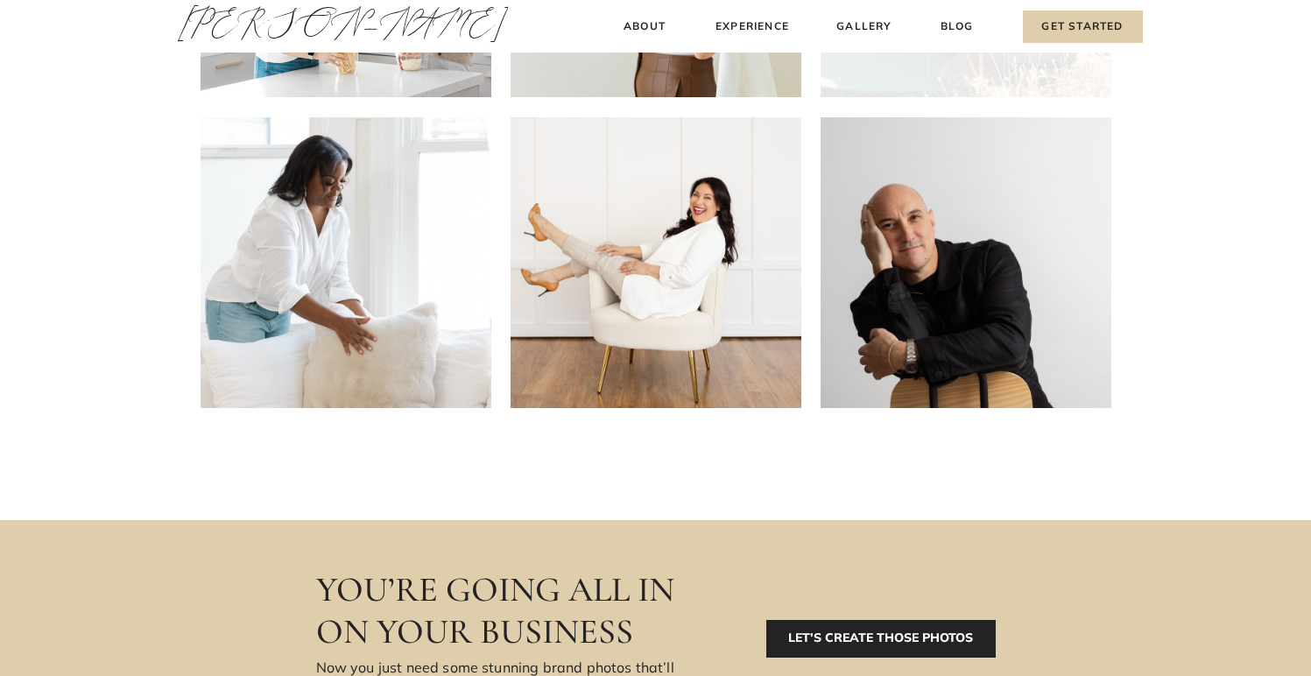
scroll to position [751, 0]
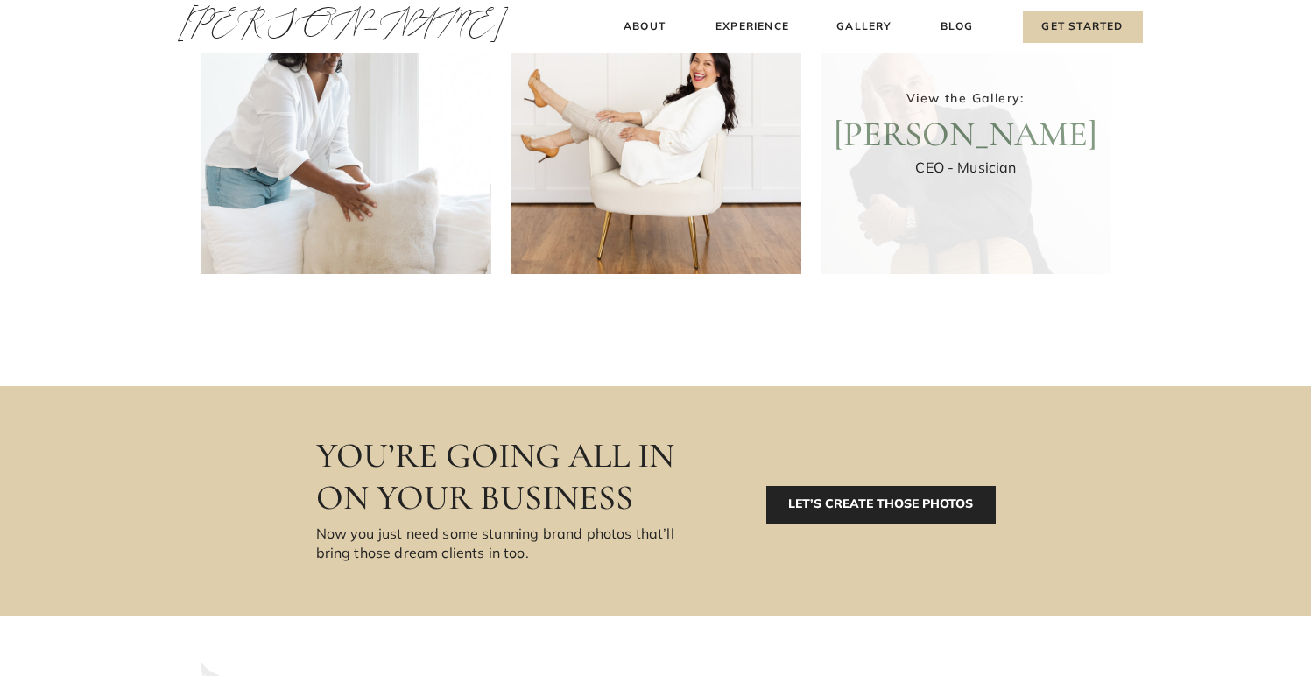
click at [969, 152] on div at bounding box center [966, 128] width 291 height 291
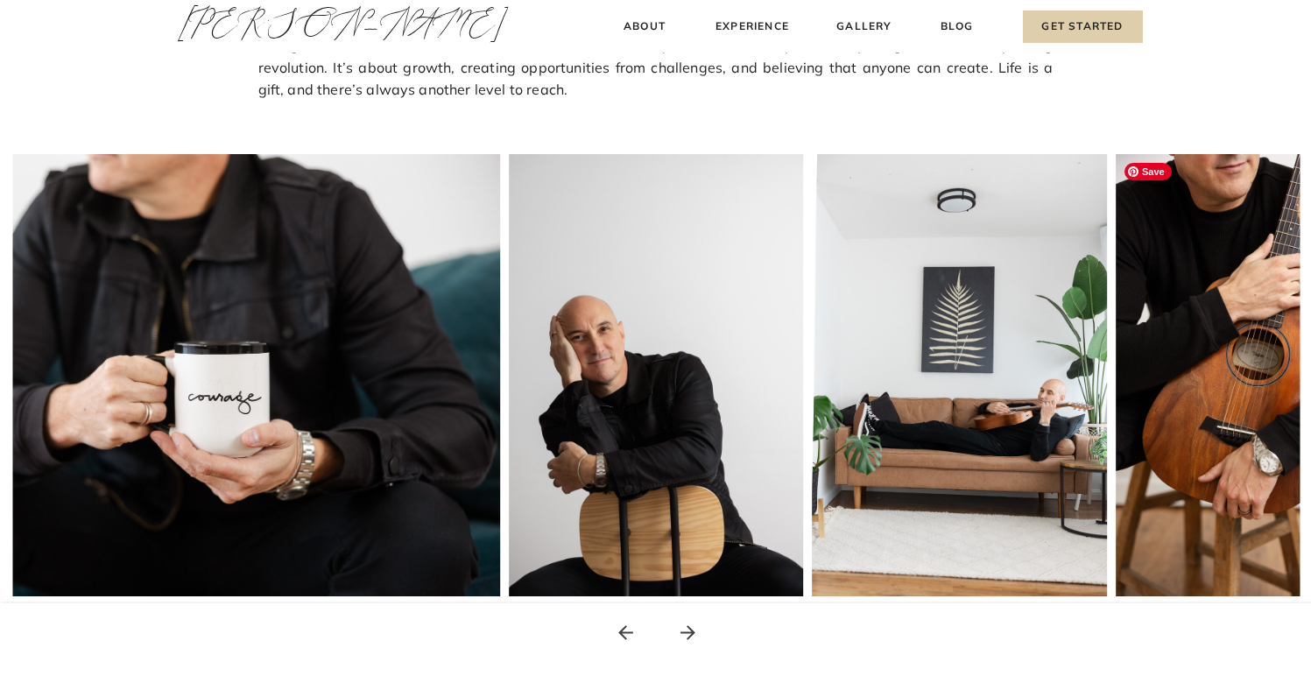
scroll to position [226, 0]
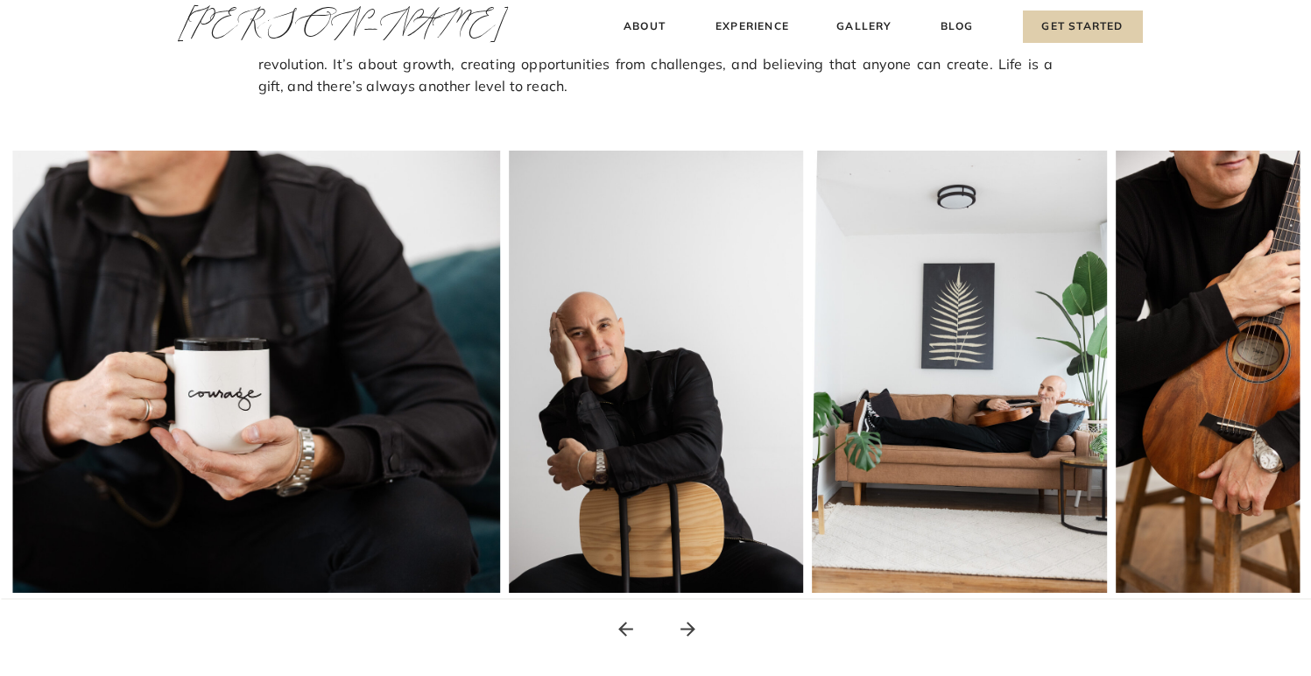
click at [689, 632] on icon at bounding box center [687, 629] width 15 height 15
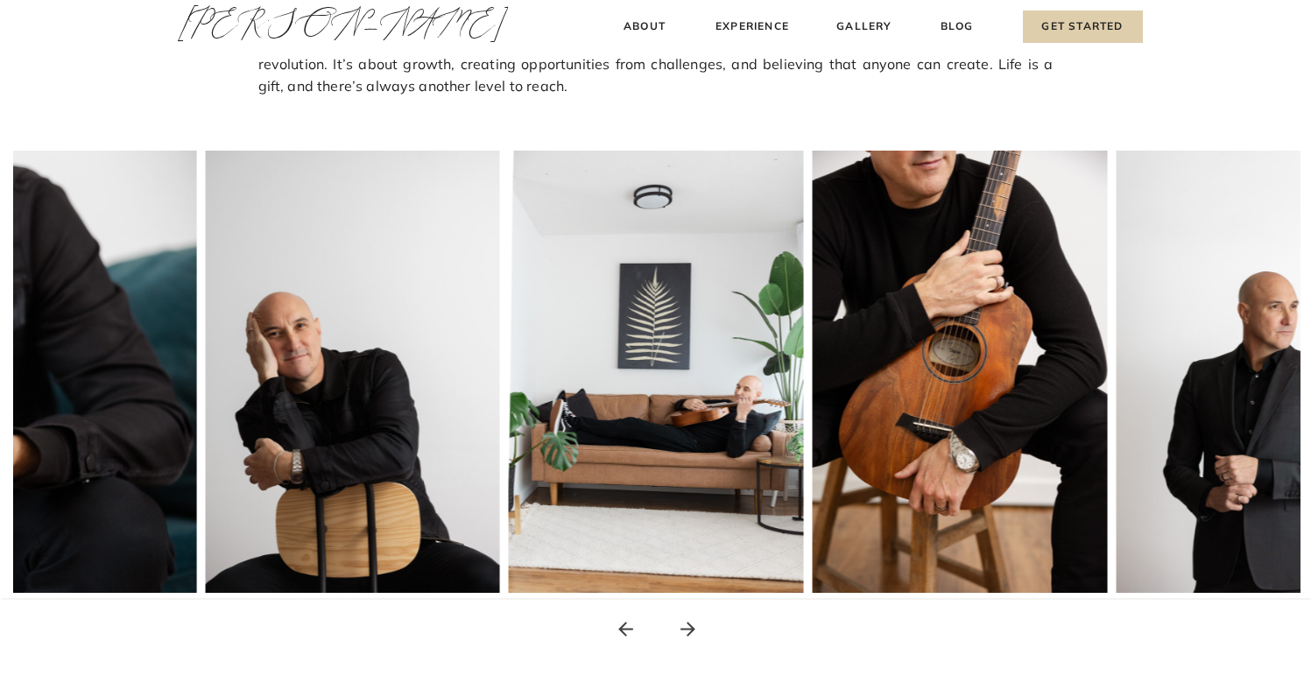
click at [689, 632] on icon at bounding box center [687, 629] width 15 height 15
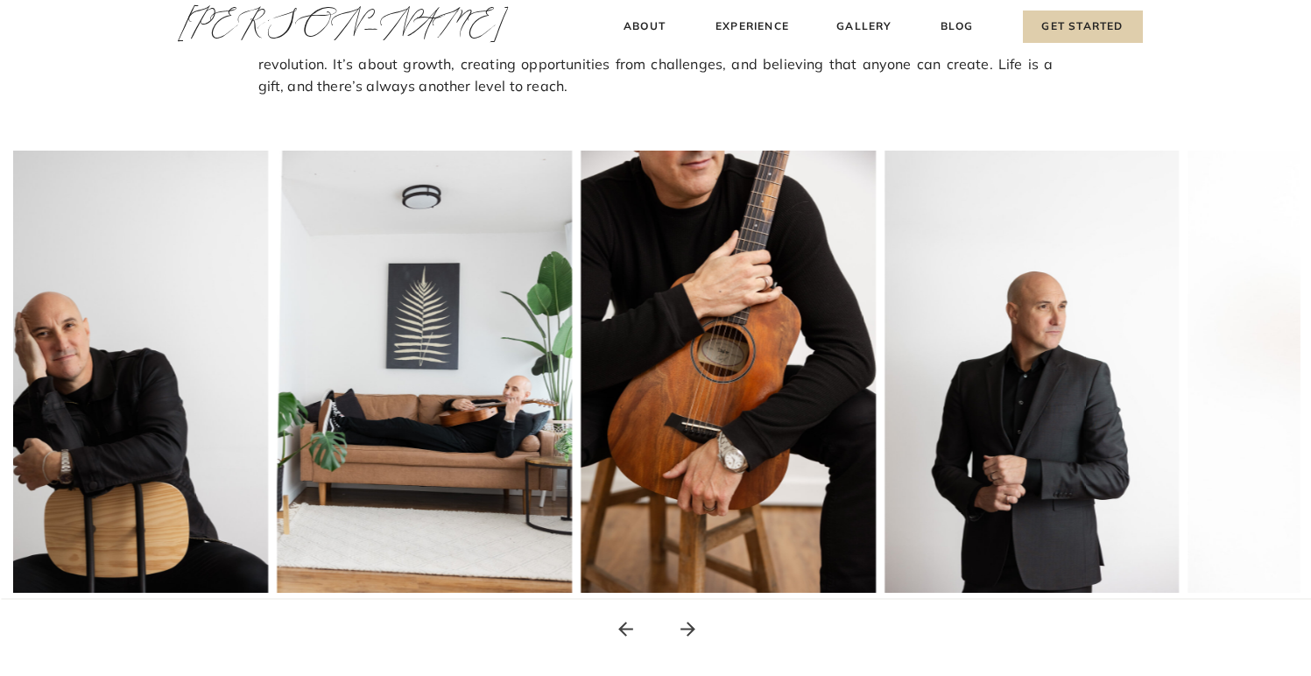
click at [689, 632] on icon at bounding box center [687, 629] width 15 height 15
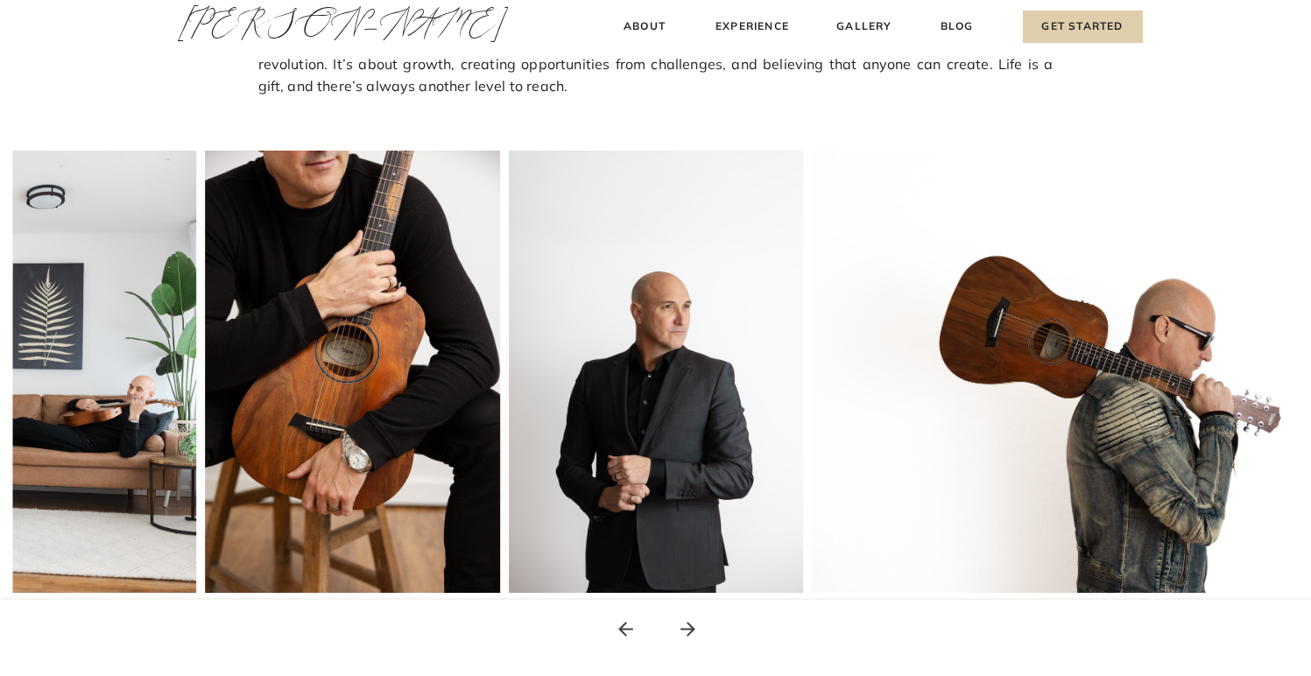
click at [689, 632] on icon at bounding box center [687, 629] width 15 height 15
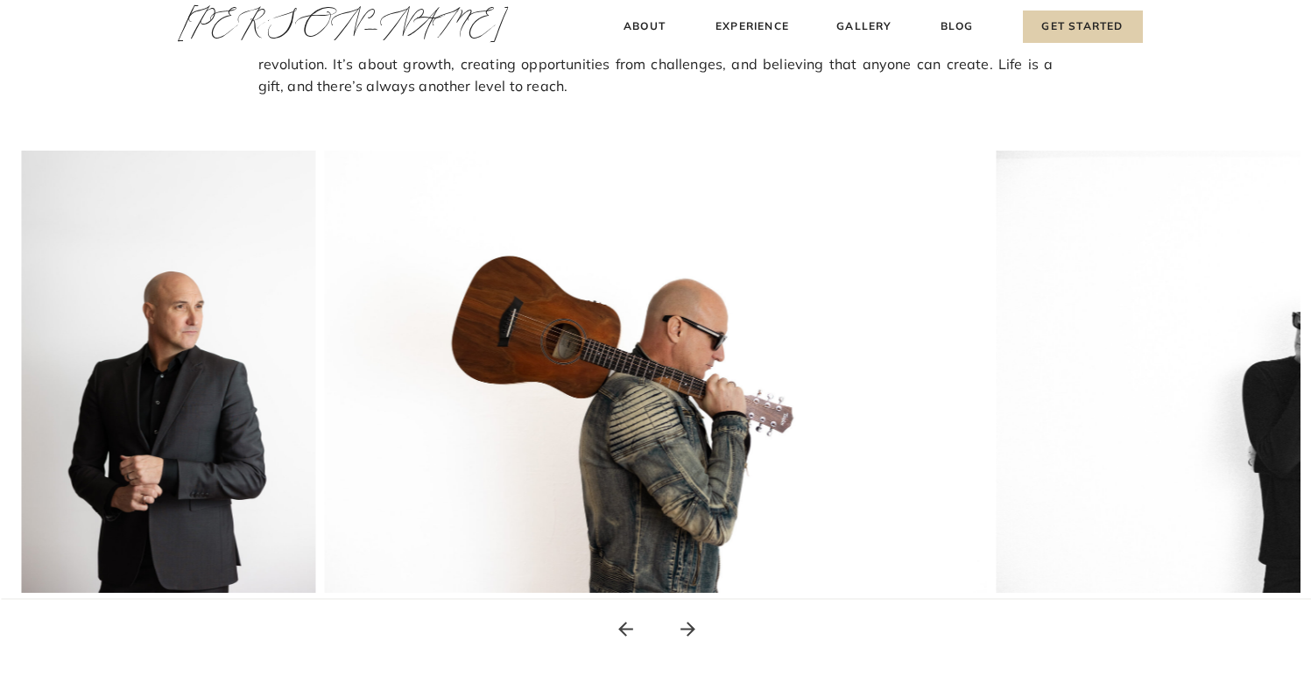
click at [689, 632] on icon at bounding box center [687, 629] width 15 height 15
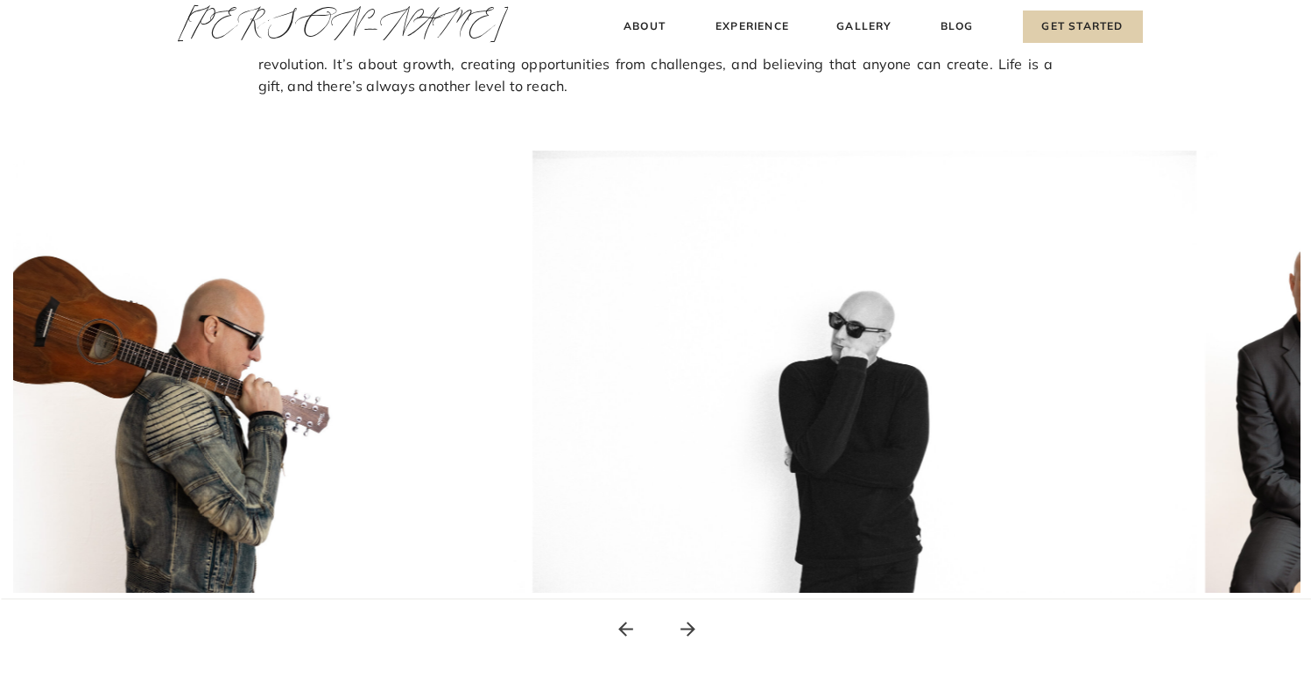
click at [689, 632] on icon at bounding box center [687, 629] width 15 height 15
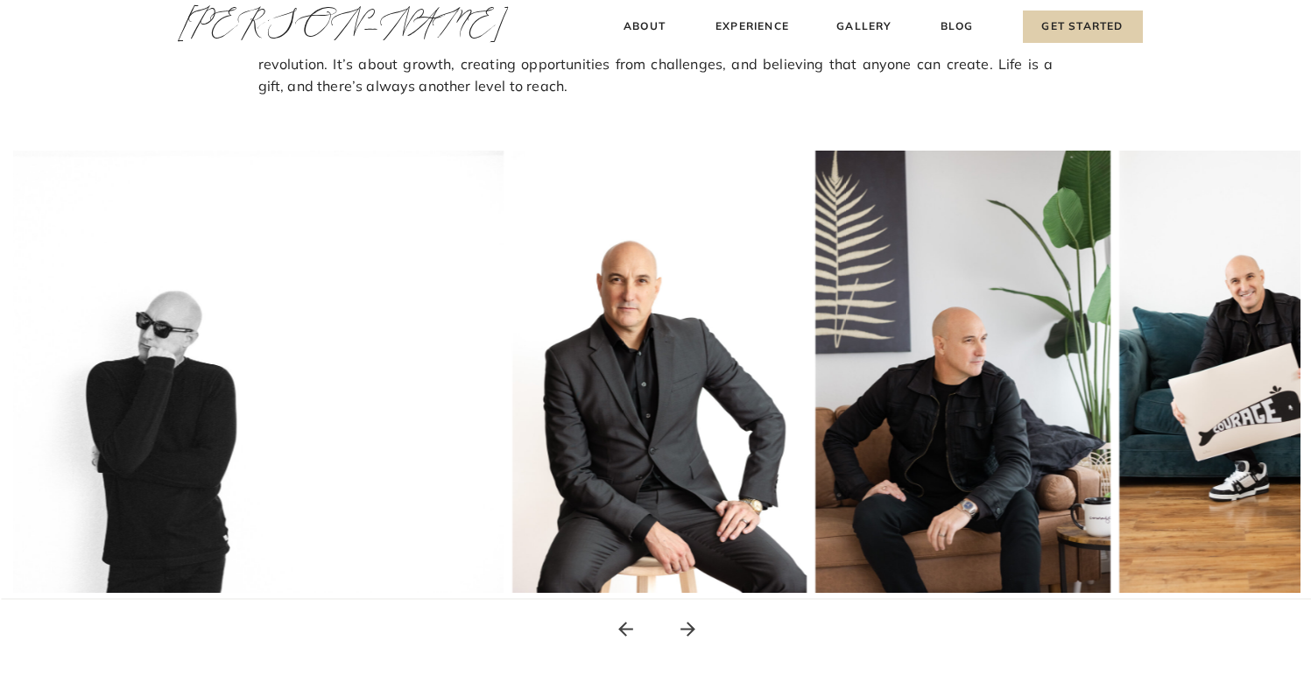
click at [689, 632] on icon at bounding box center [687, 629] width 15 height 15
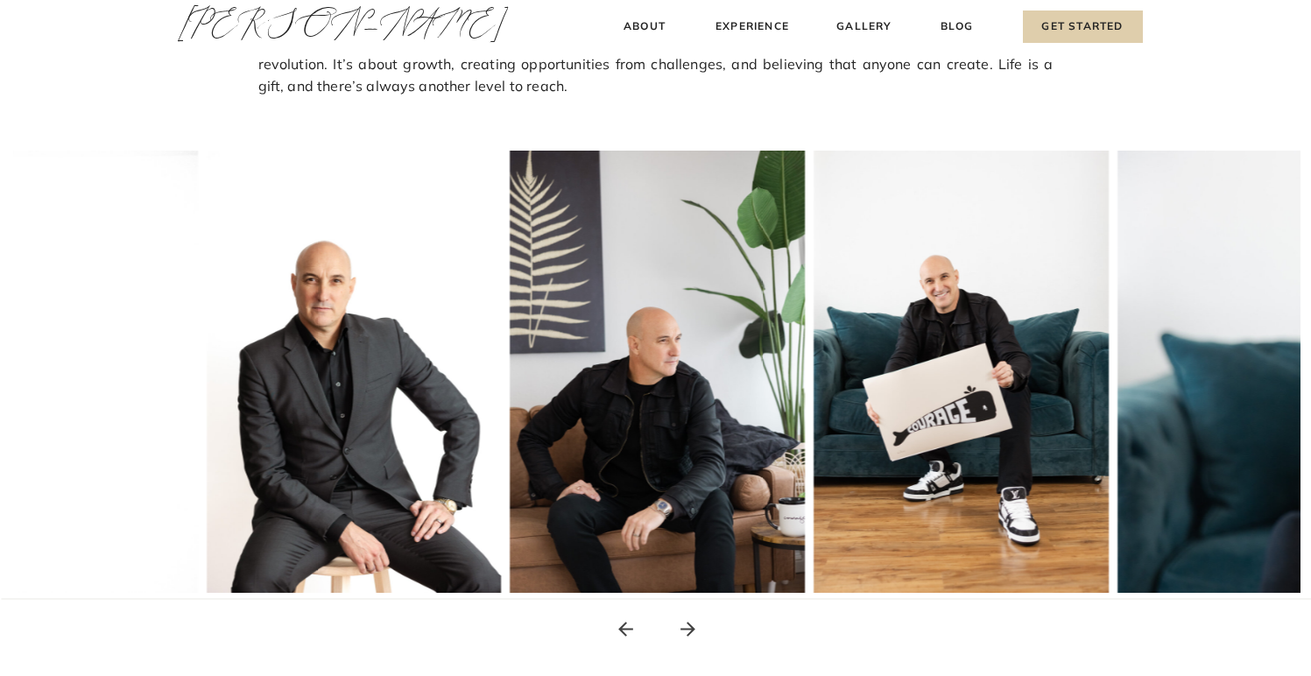
click at [689, 632] on icon at bounding box center [687, 629] width 15 height 15
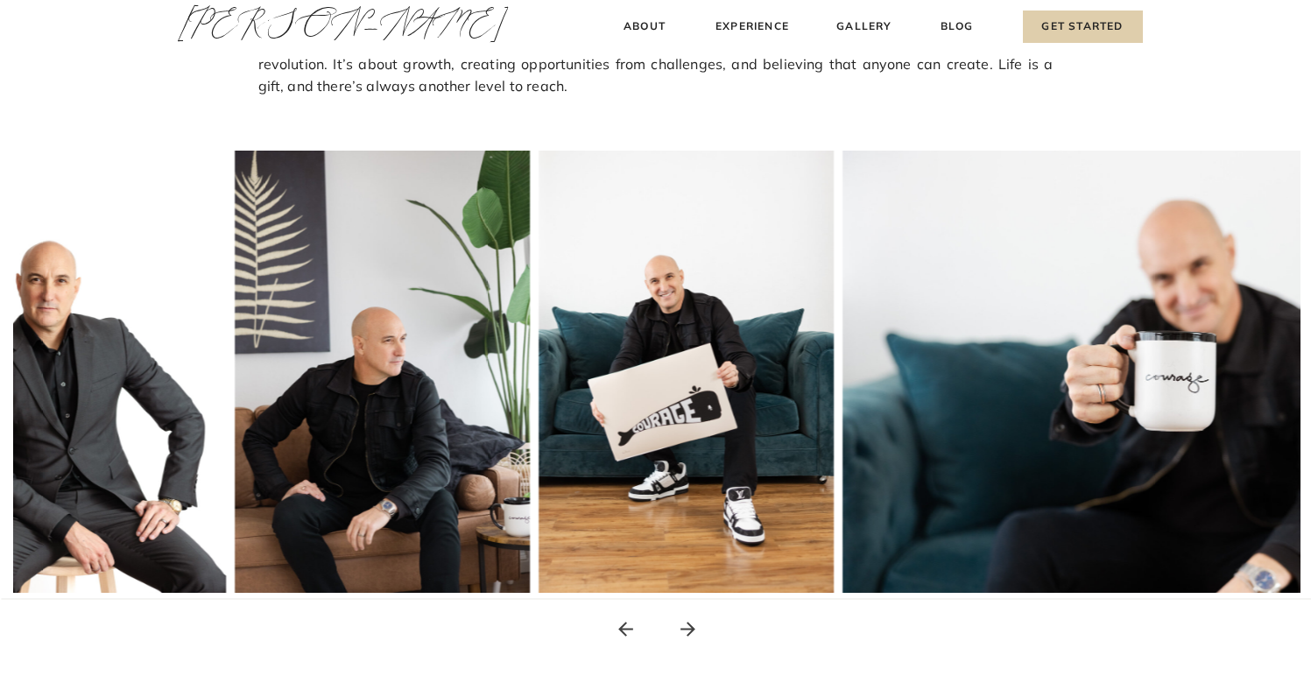
click at [689, 632] on icon at bounding box center [687, 629] width 15 height 15
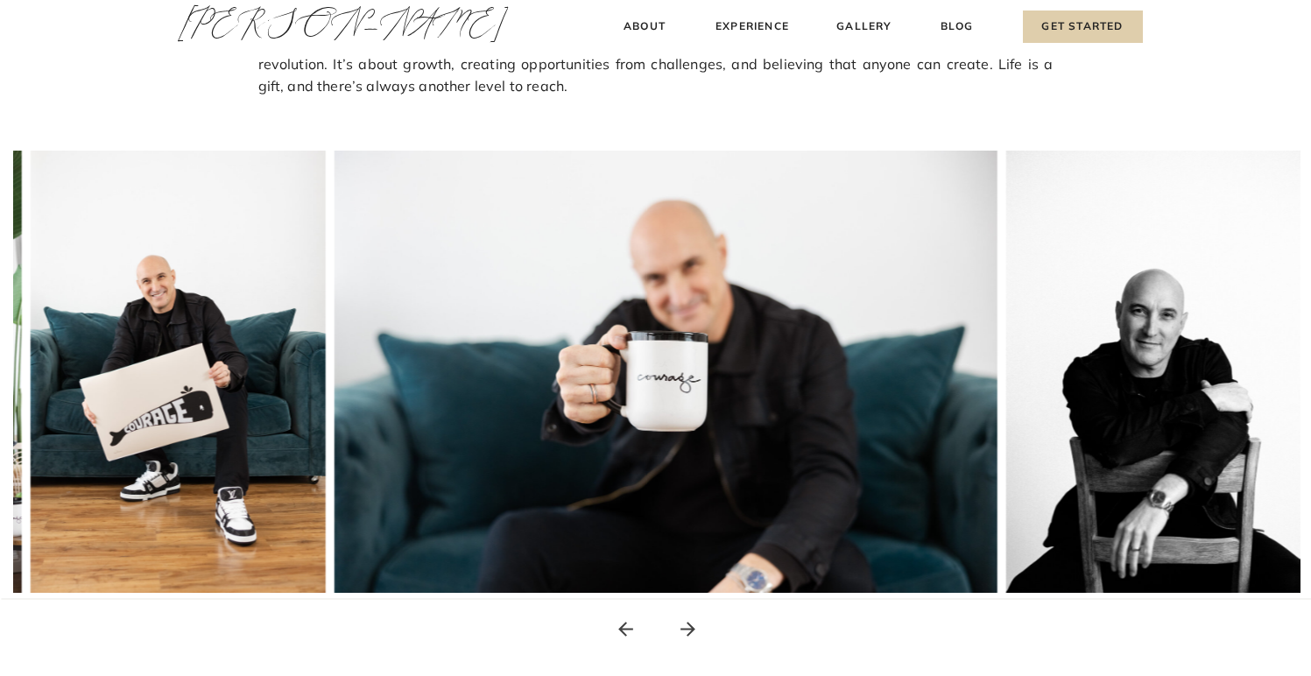
click at [689, 632] on icon at bounding box center [687, 629] width 15 height 15
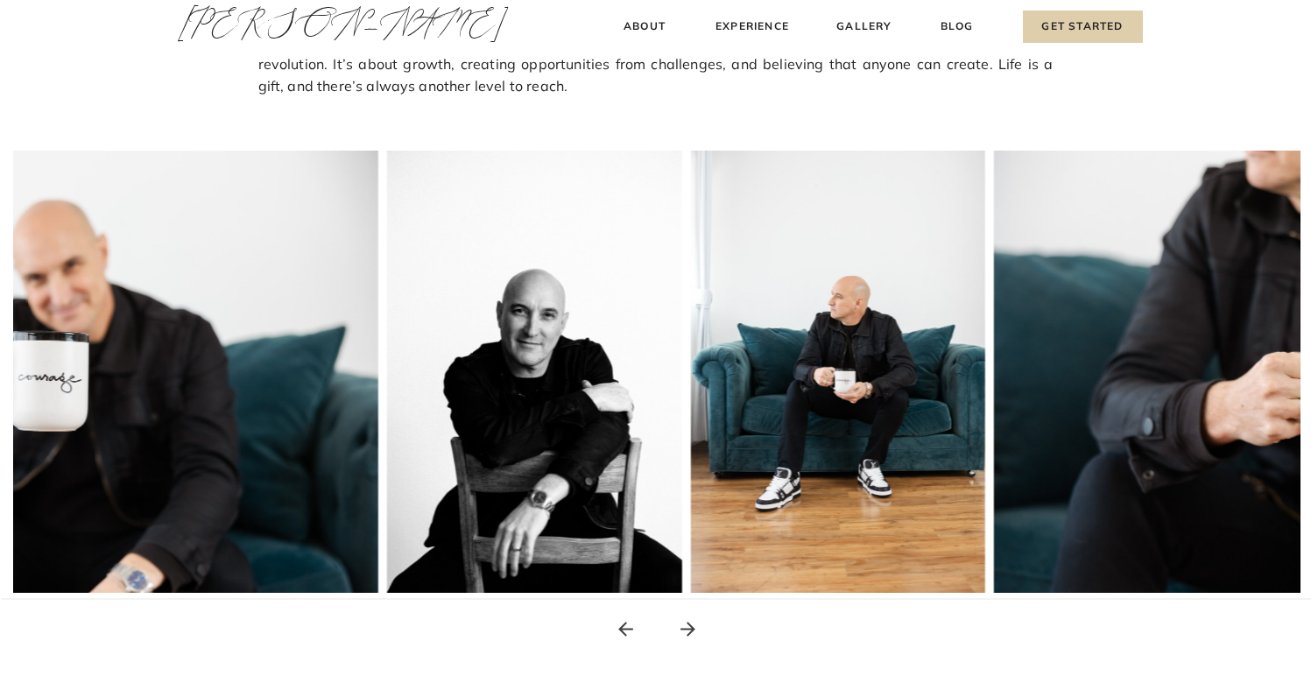
click at [689, 632] on icon at bounding box center [687, 629] width 15 height 15
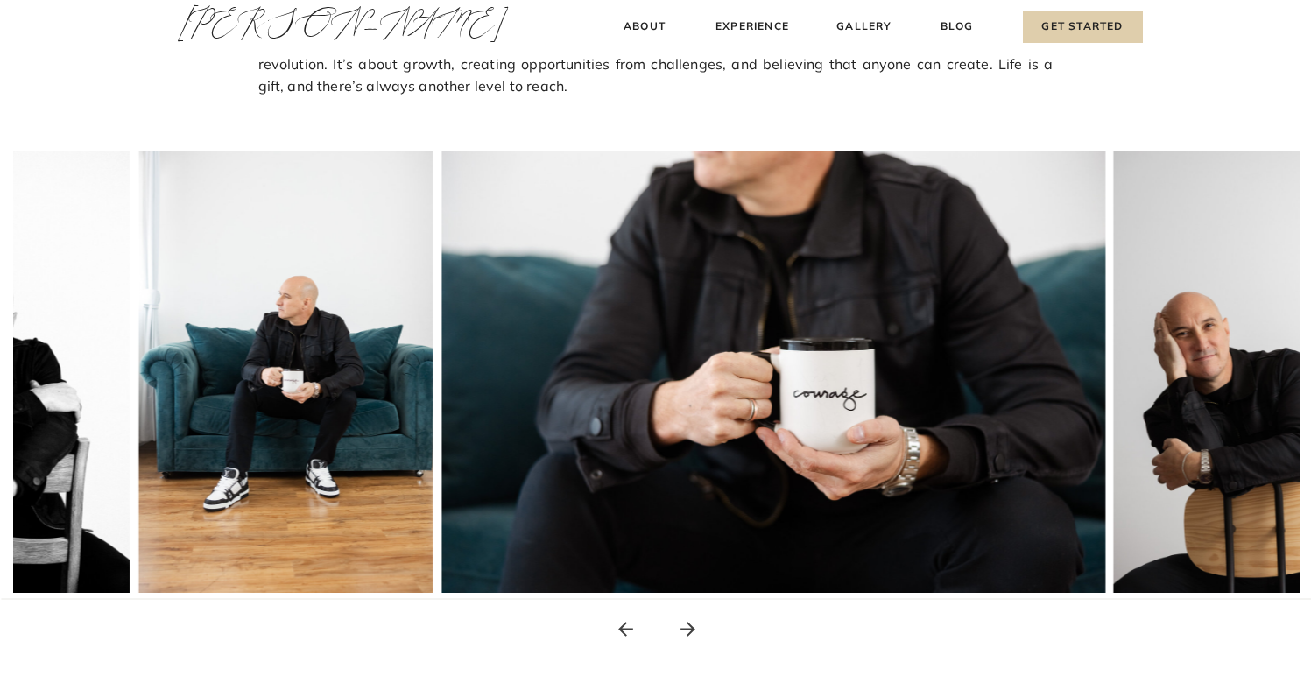
click at [689, 632] on icon at bounding box center [687, 629] width 15 height 15
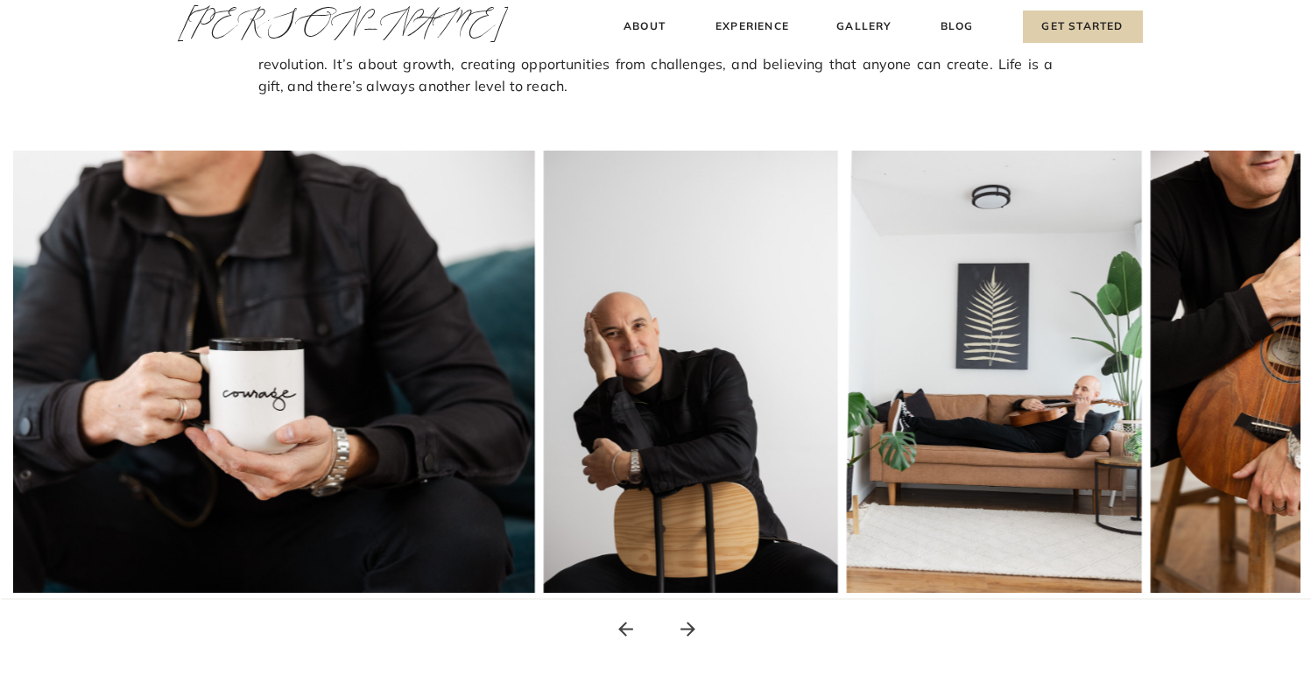
click at [689, 632] on icon at bounding box center [687, 629] width 15 height 15
